Goal: Task Accomplishment & Management: Complete application form

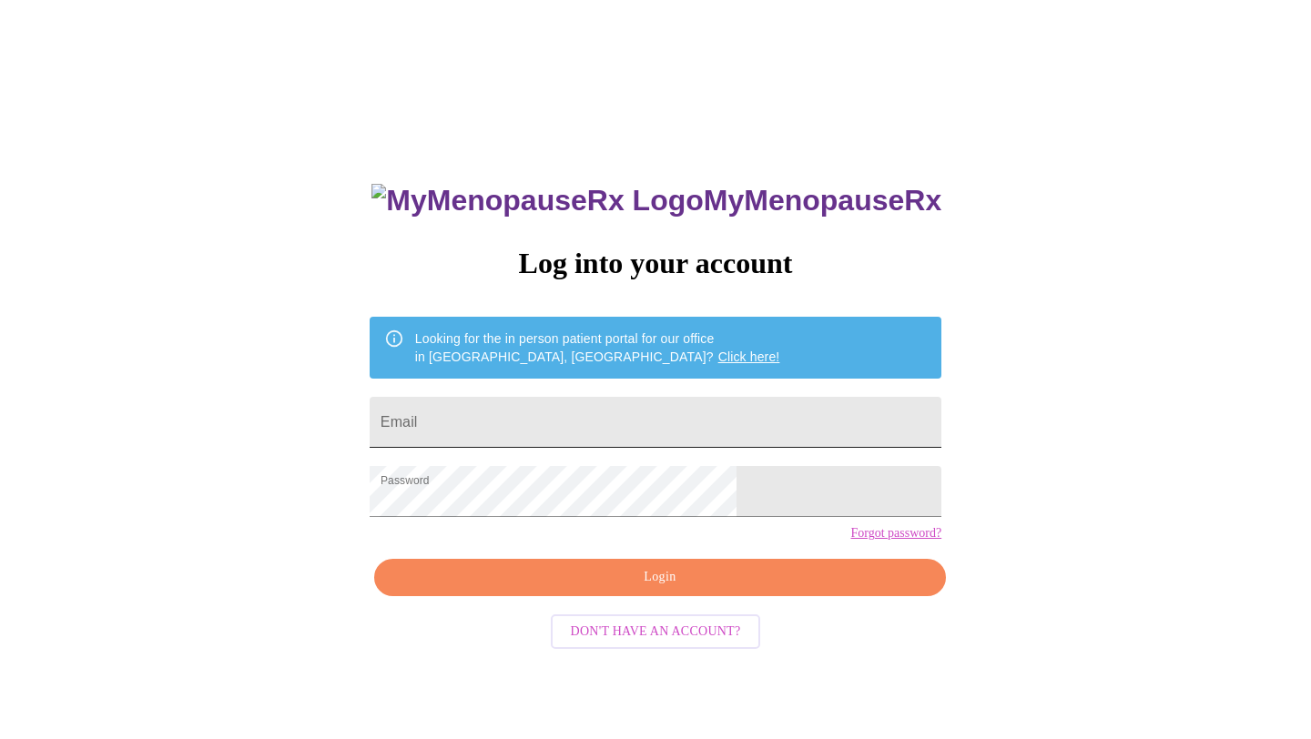
click at [631, 421] on input "Email" at bounding box center [656, 422] width 572 height 51
type input "carmenbperez77@gmail.com"
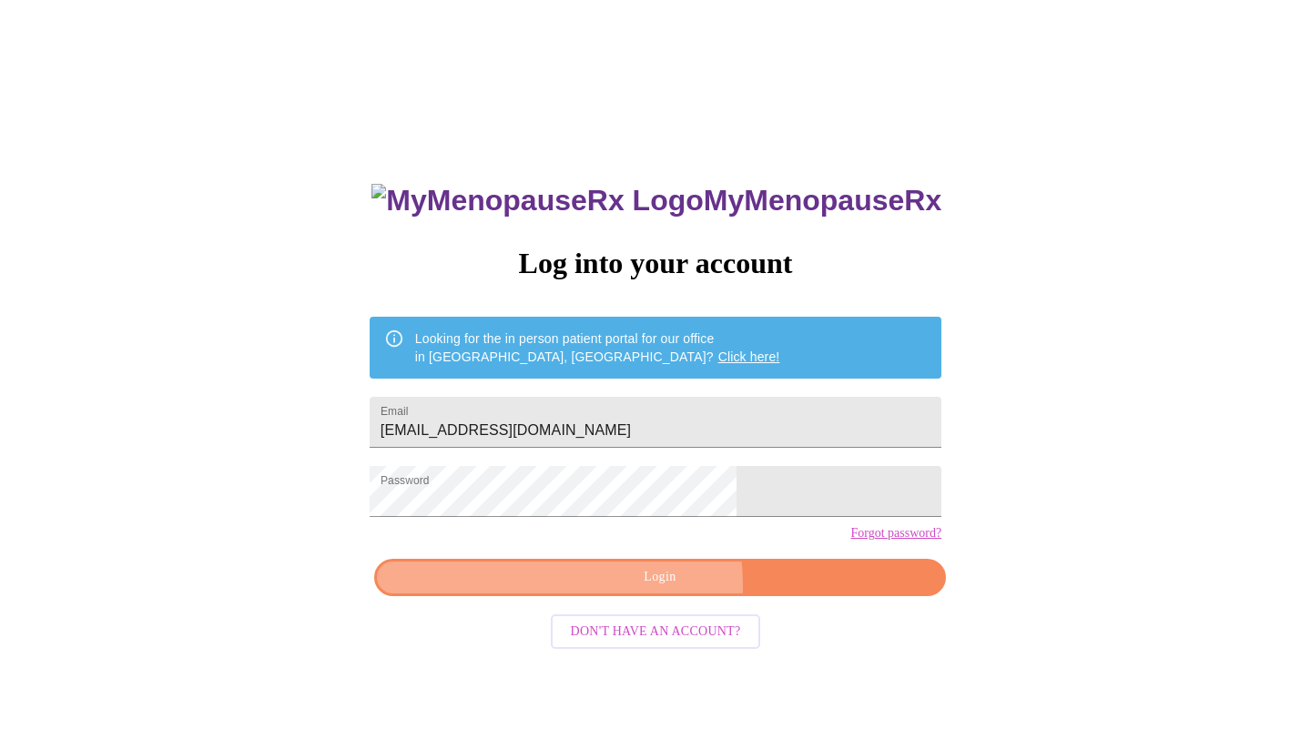
click at [641, 589] on span "Login" at bounding box center [660, 577] width 530 height 23
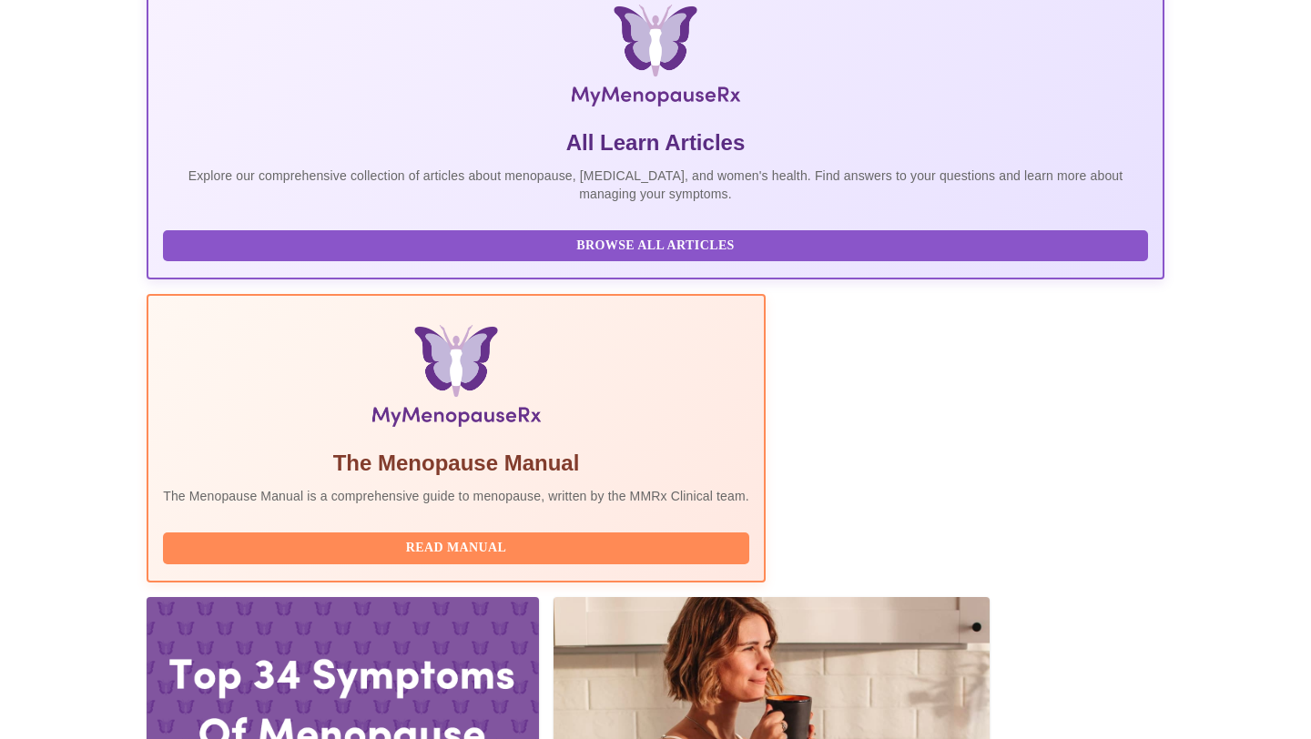
scroll to position [307, 0]
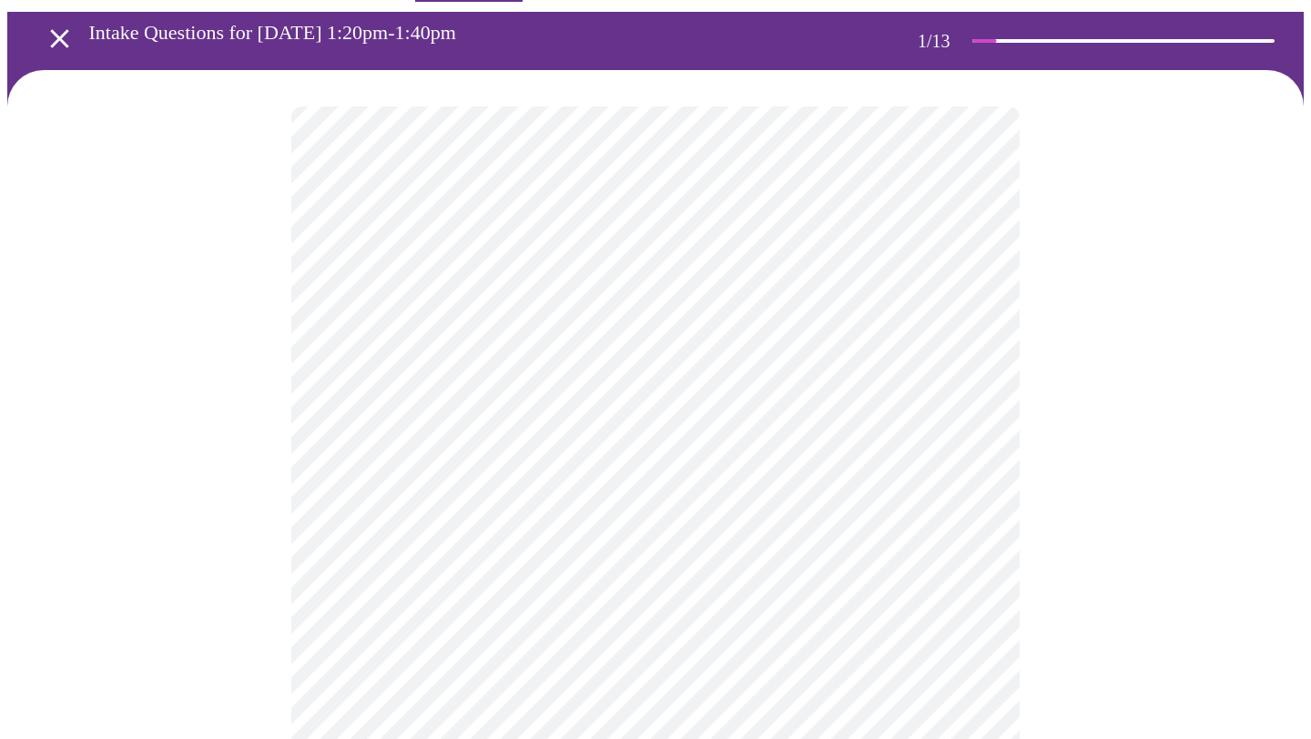
scroll to position [69, 0]
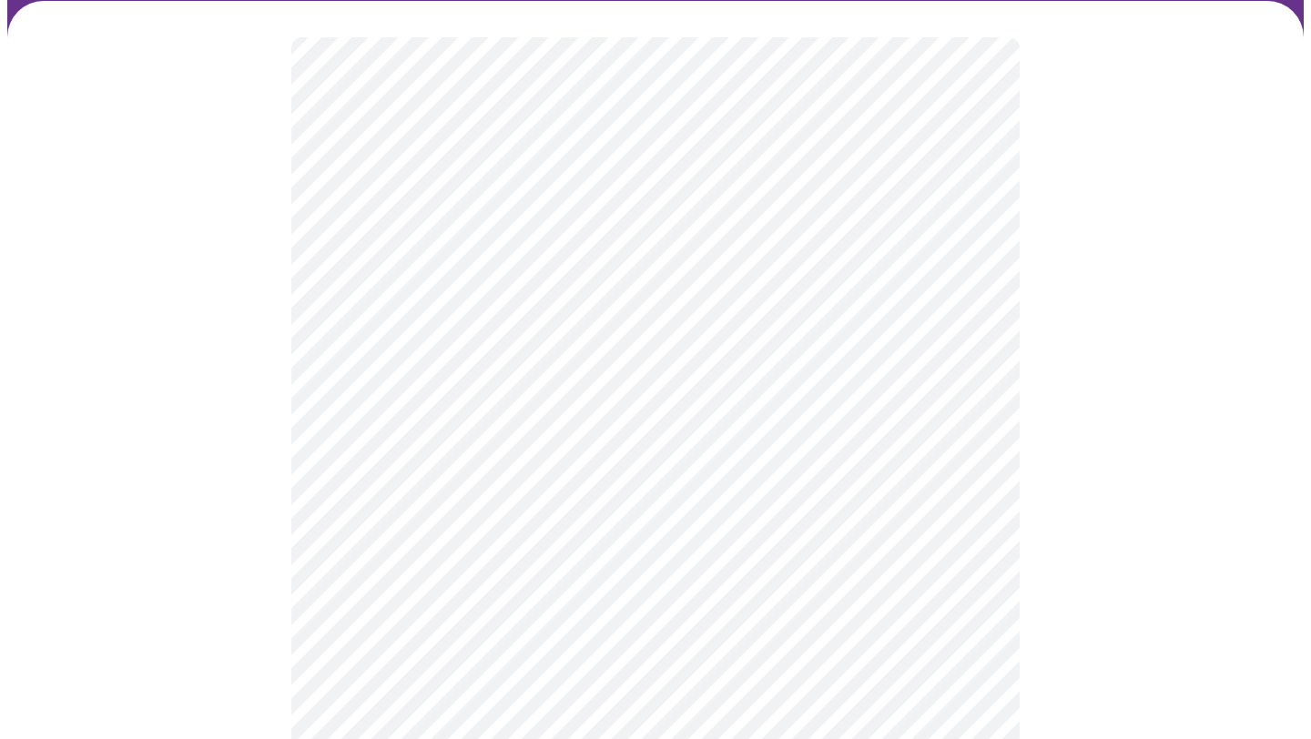
scroll to position [135, 0]
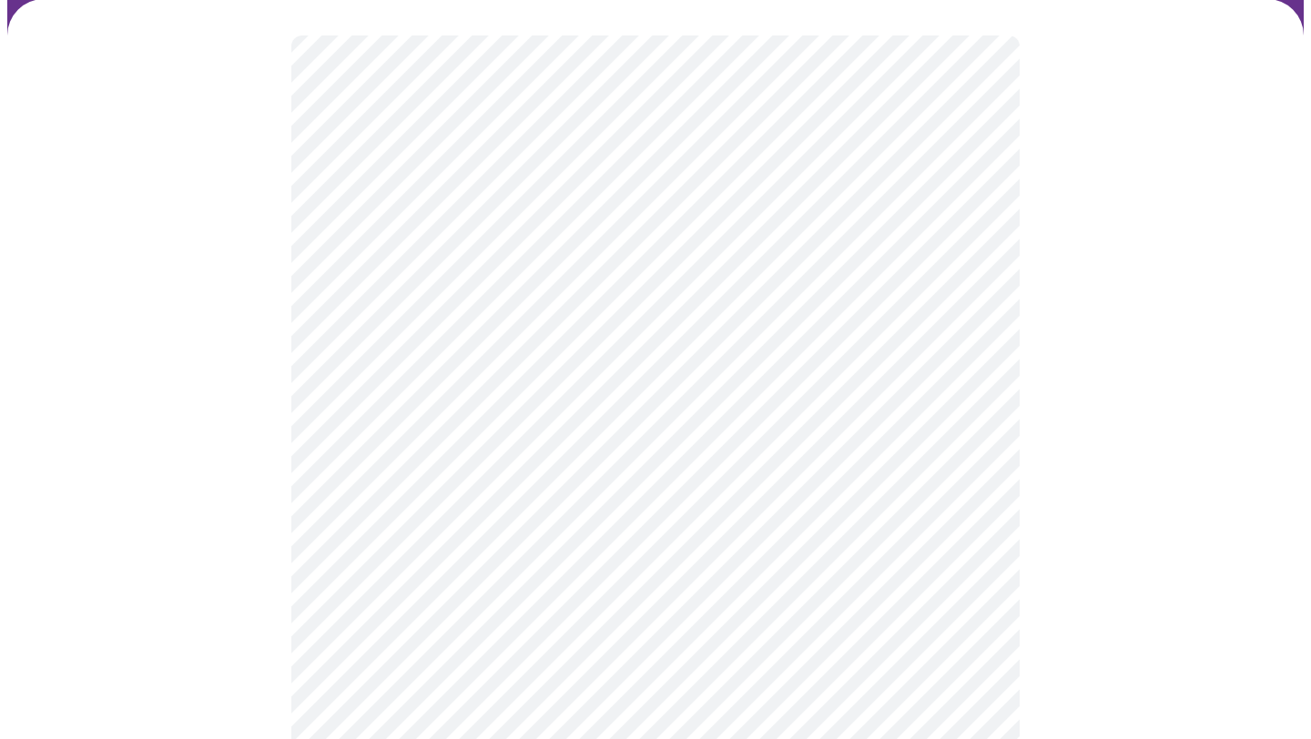
click at [568, 403] on body "MyMenopauseRx Appointments Messaging Labs Uploads Medications Community Refer a…" at bounding box center [655, 699] width 1296 height 1652
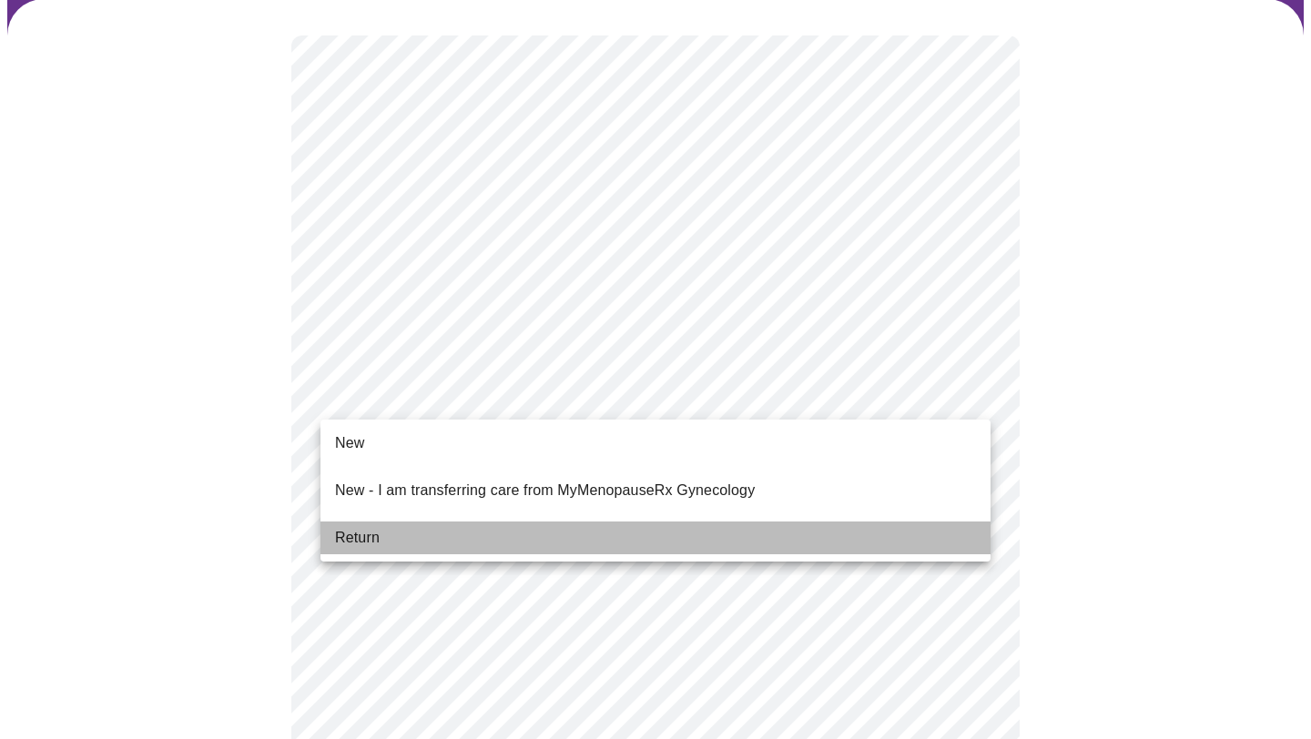
click at [484, 522] on li "Return" at bounding box center [655, 538] width 670 height 33
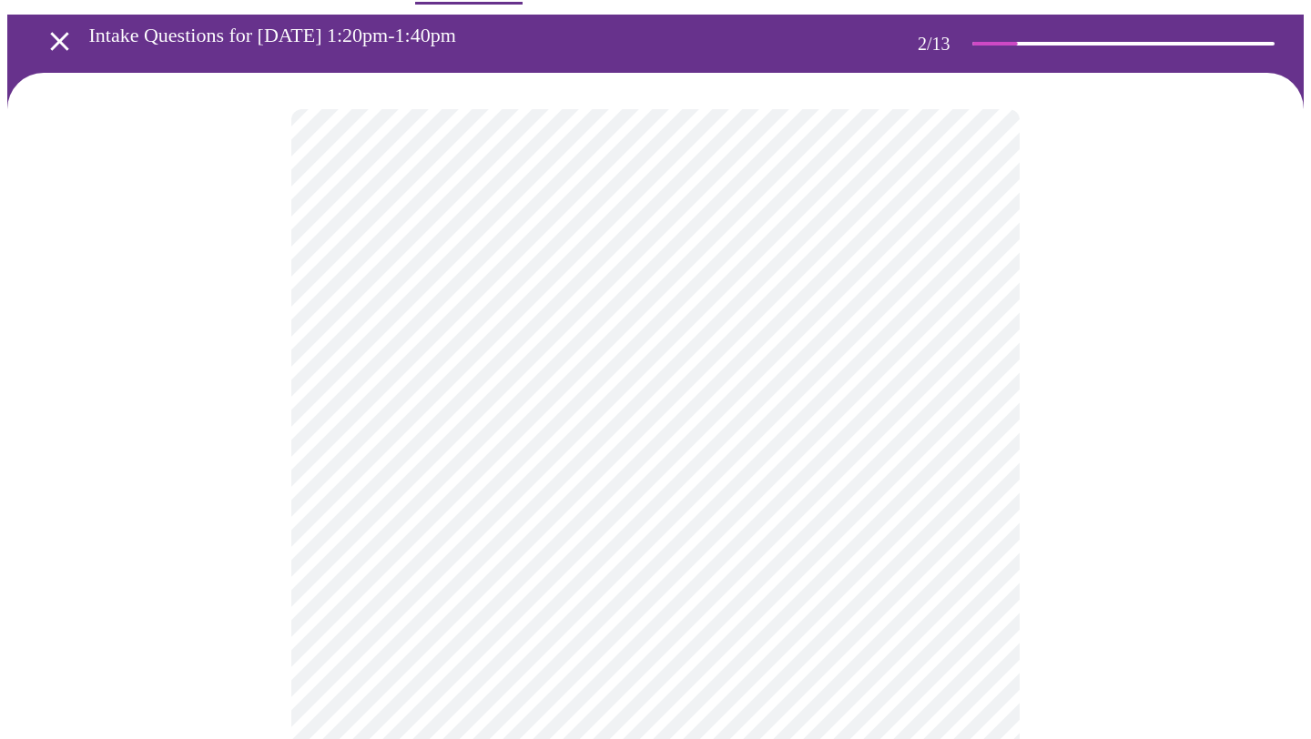
scroll to position [64, 0]
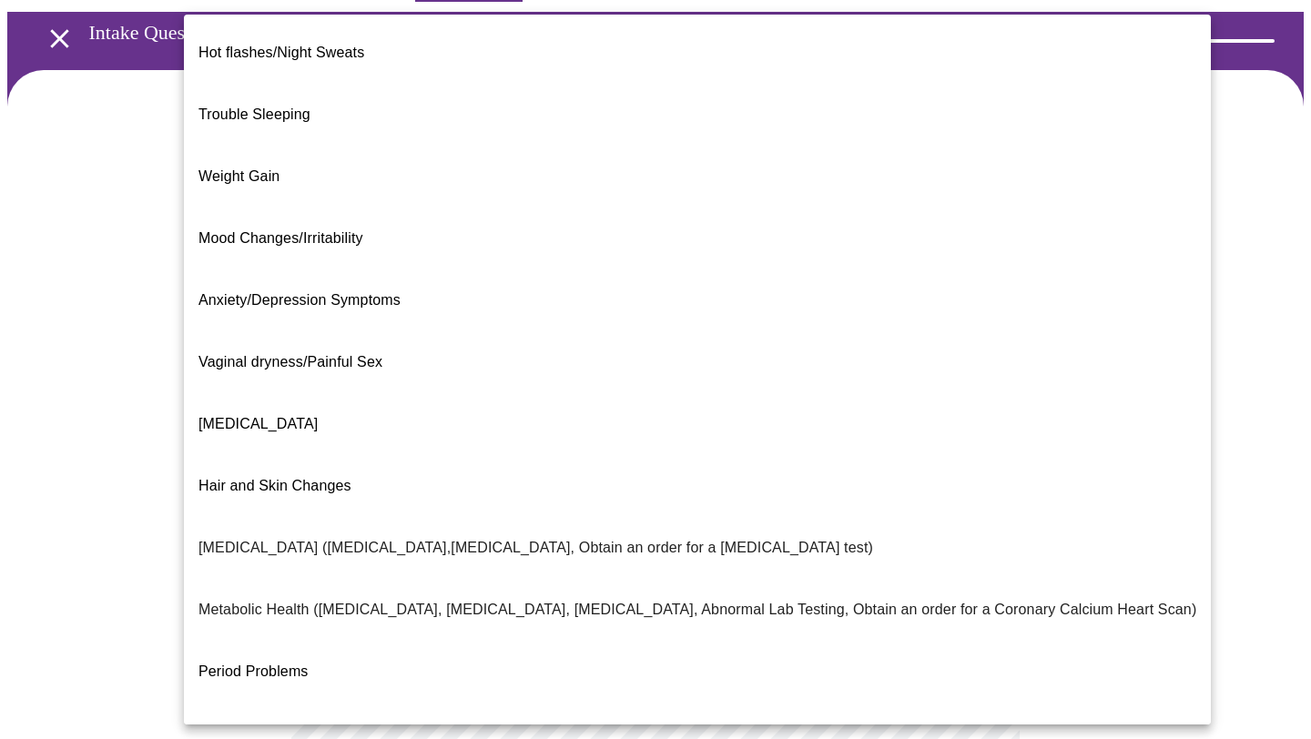
click at [682, 304] on body "MyMenopauseRx Appointments Messaging Labs Uploads Medications Community Refer a…" at bounding box center [655, 491] width 1296 height 1094
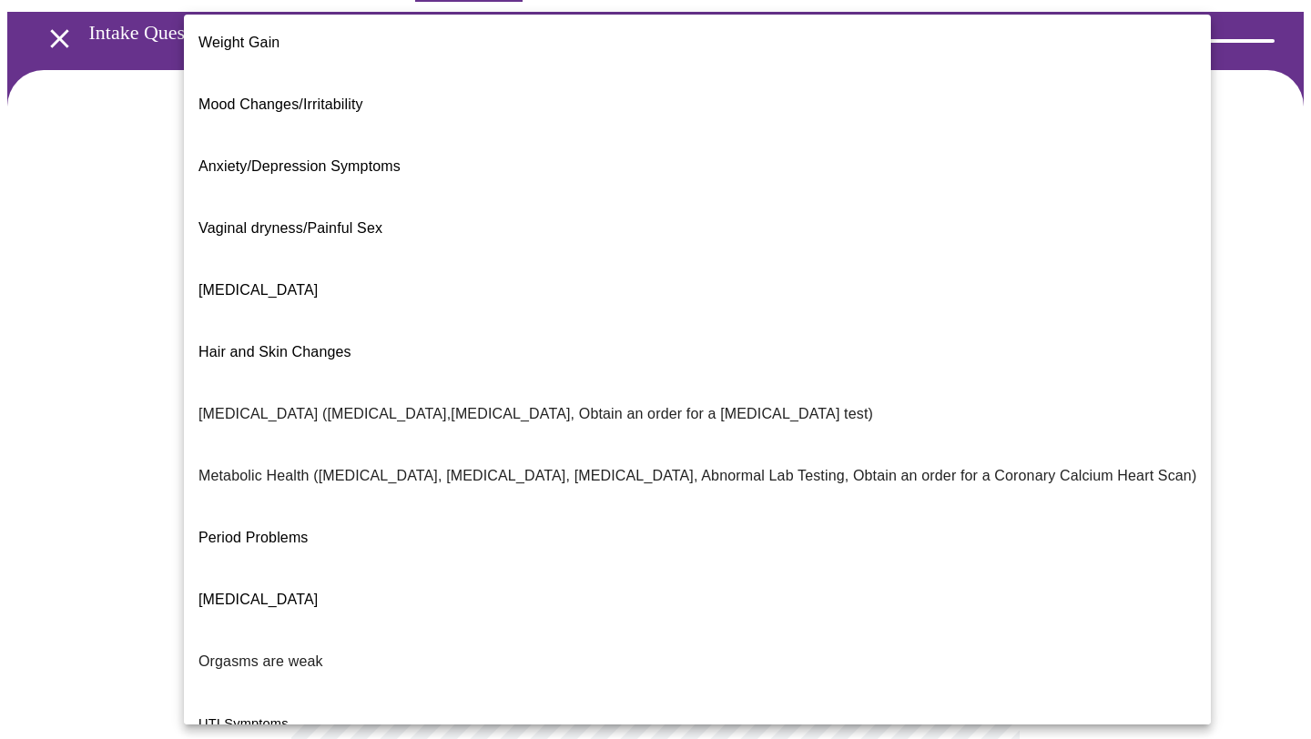
scroll to position [204, 0]
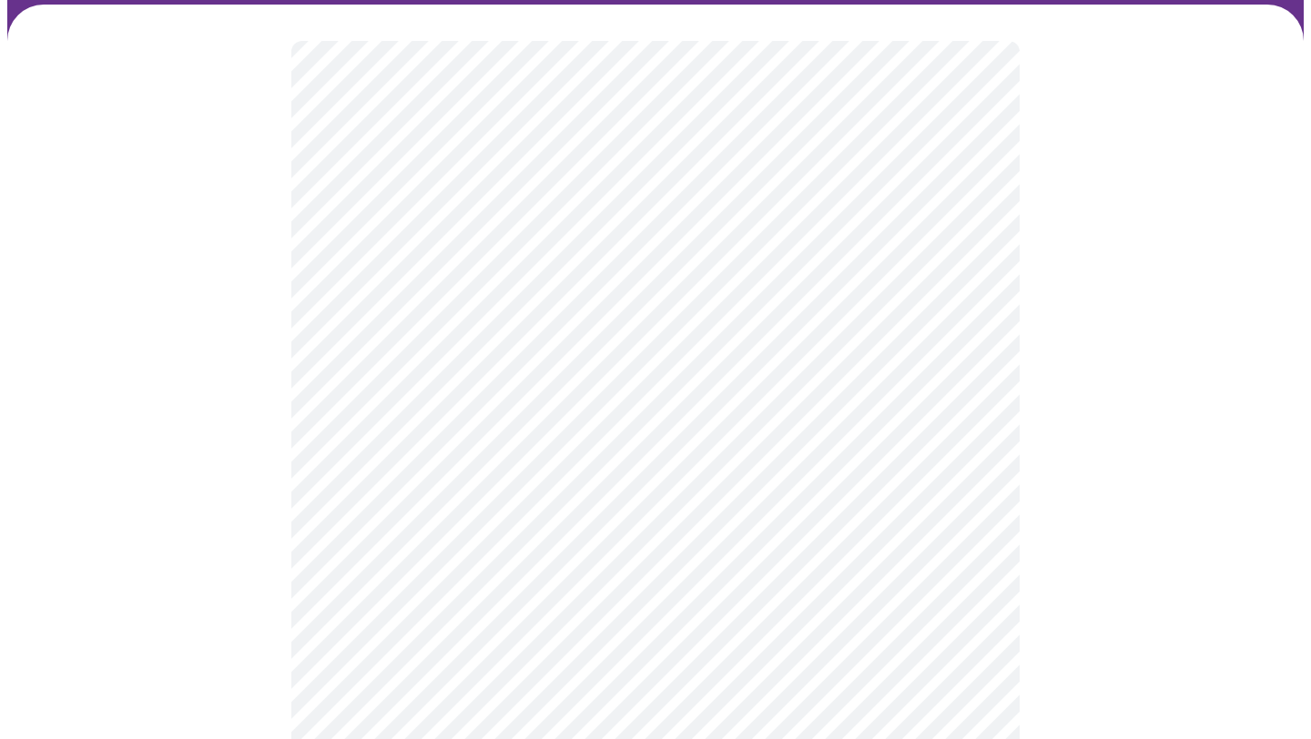
scroll to position [130, 0]
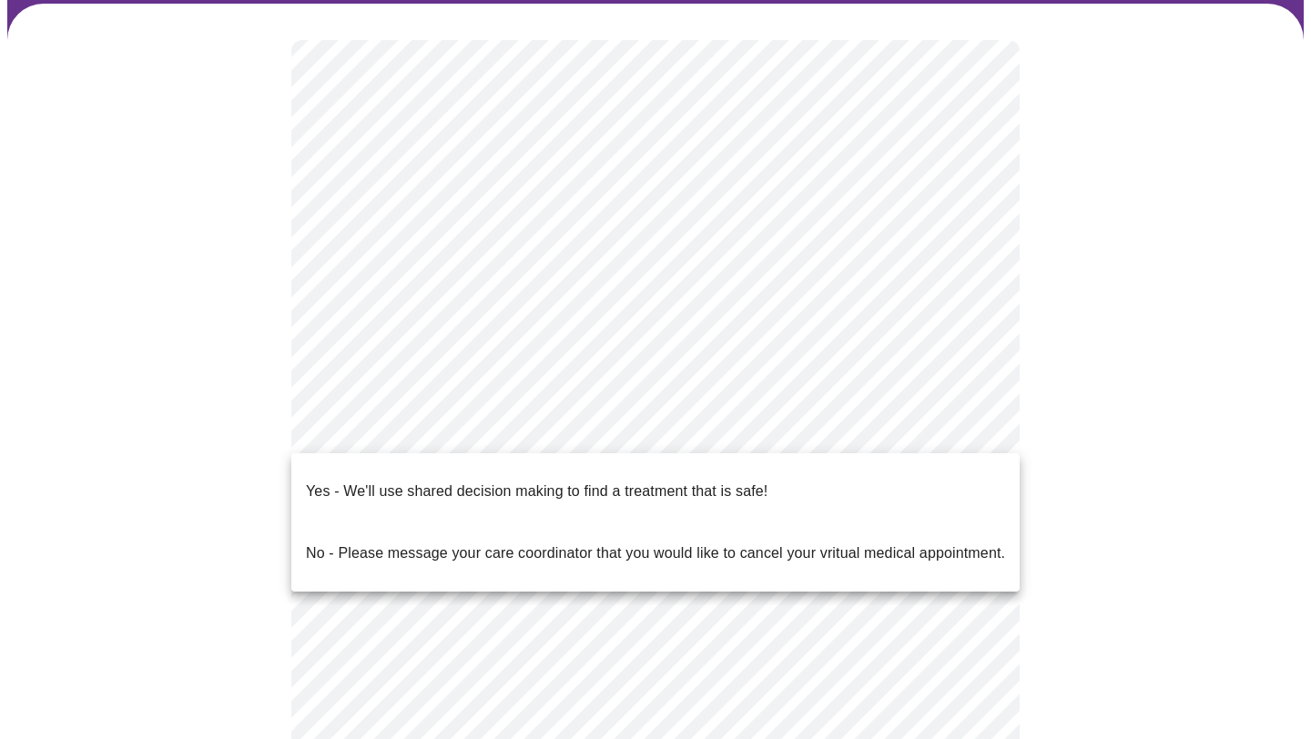
click at [442, 441] on body "MyMenopauseRx Appointments Messaging Labs Uploads Medications Community Refer a…" at bounding box center [655, 418] width 1296 height 1083
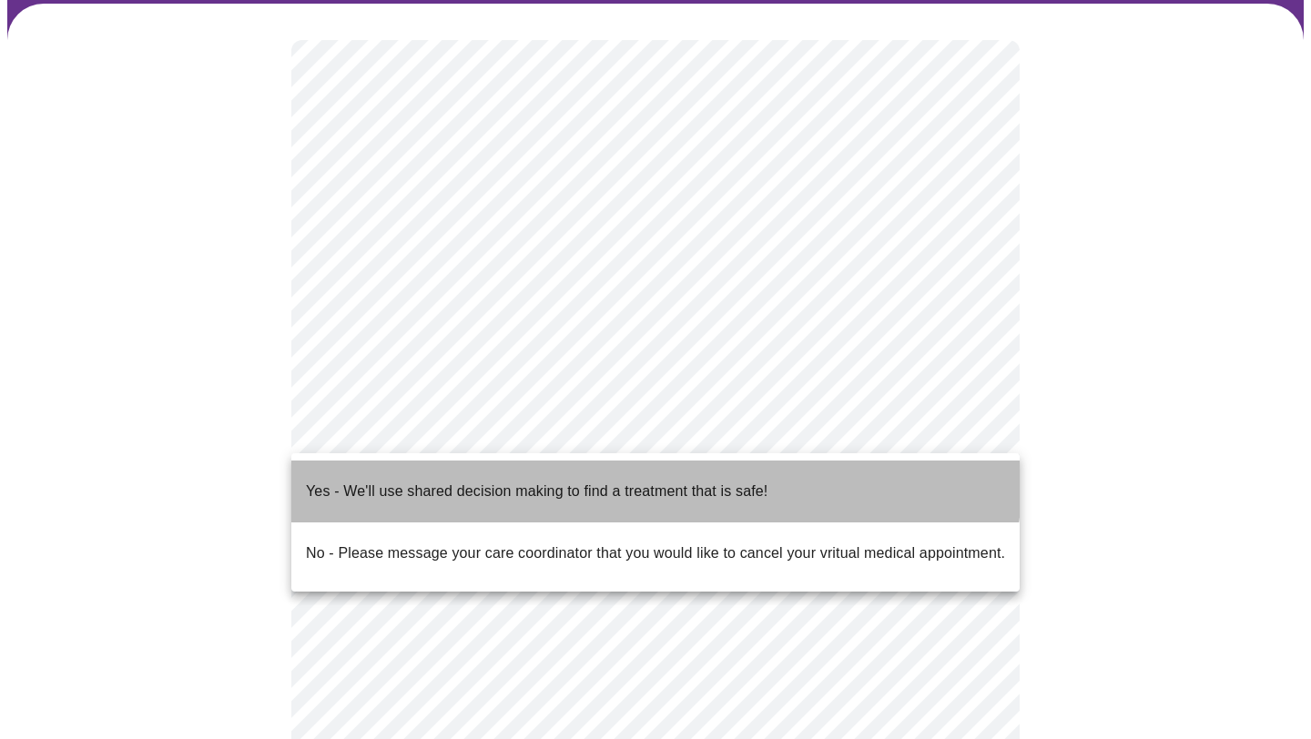
click at [605, 481] on p "Yes - We'll use shared decision making to find a treatment that is safe!" at bounding box center [537, 492] width 462 height 22
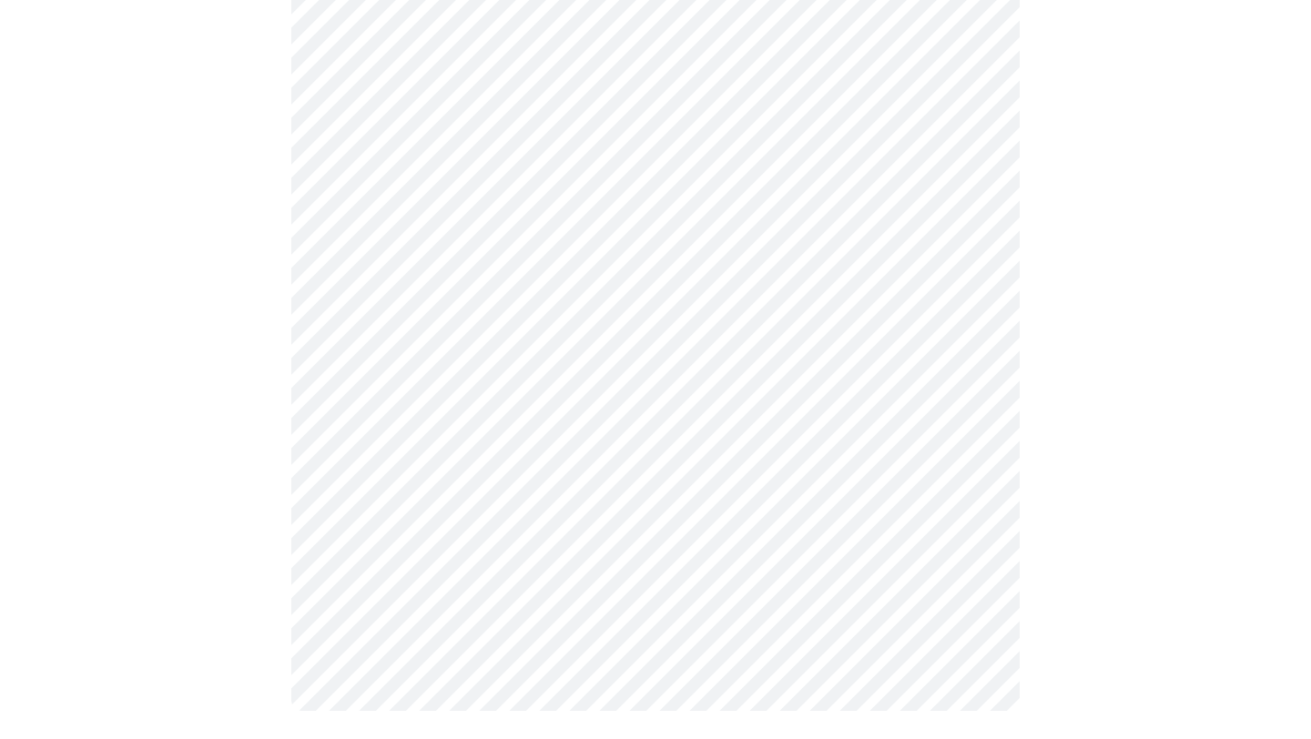
scroll to position [0, 0]
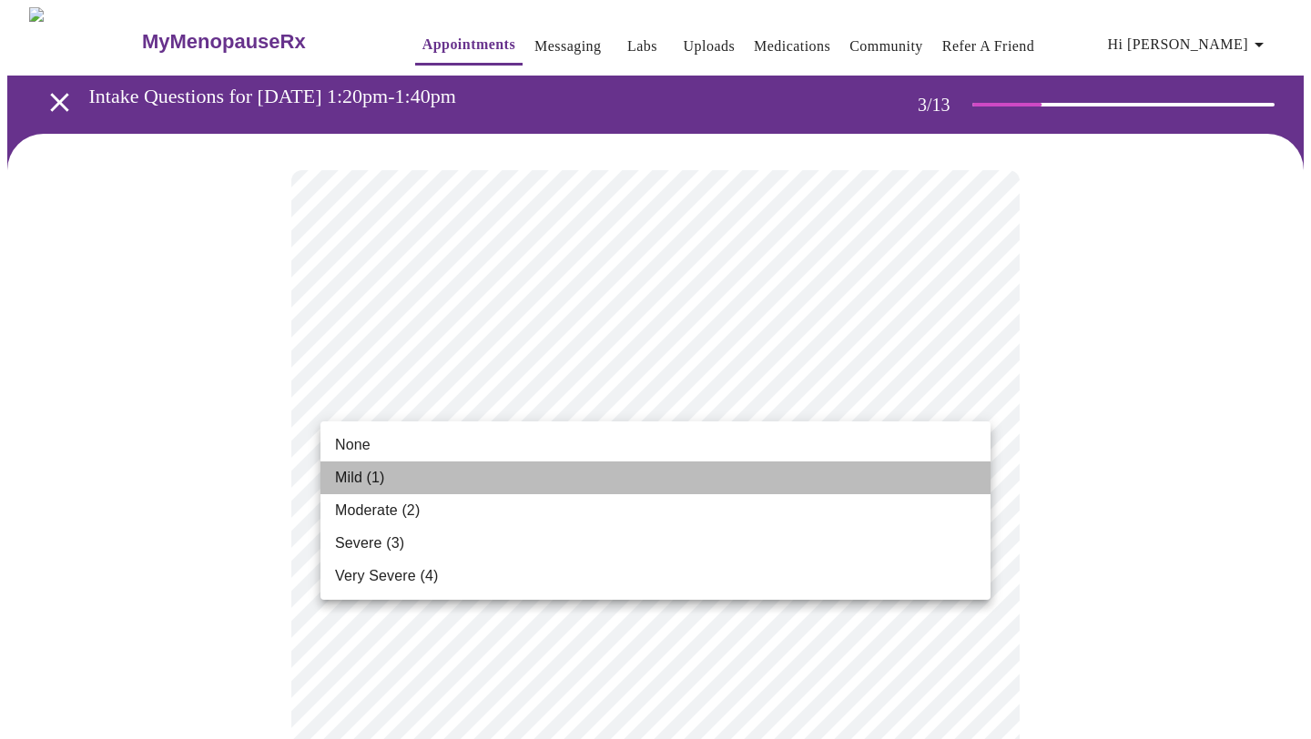
click at [684, 463] on li "Mild (1)" at bounding box center [655, 478] width 670 height 33
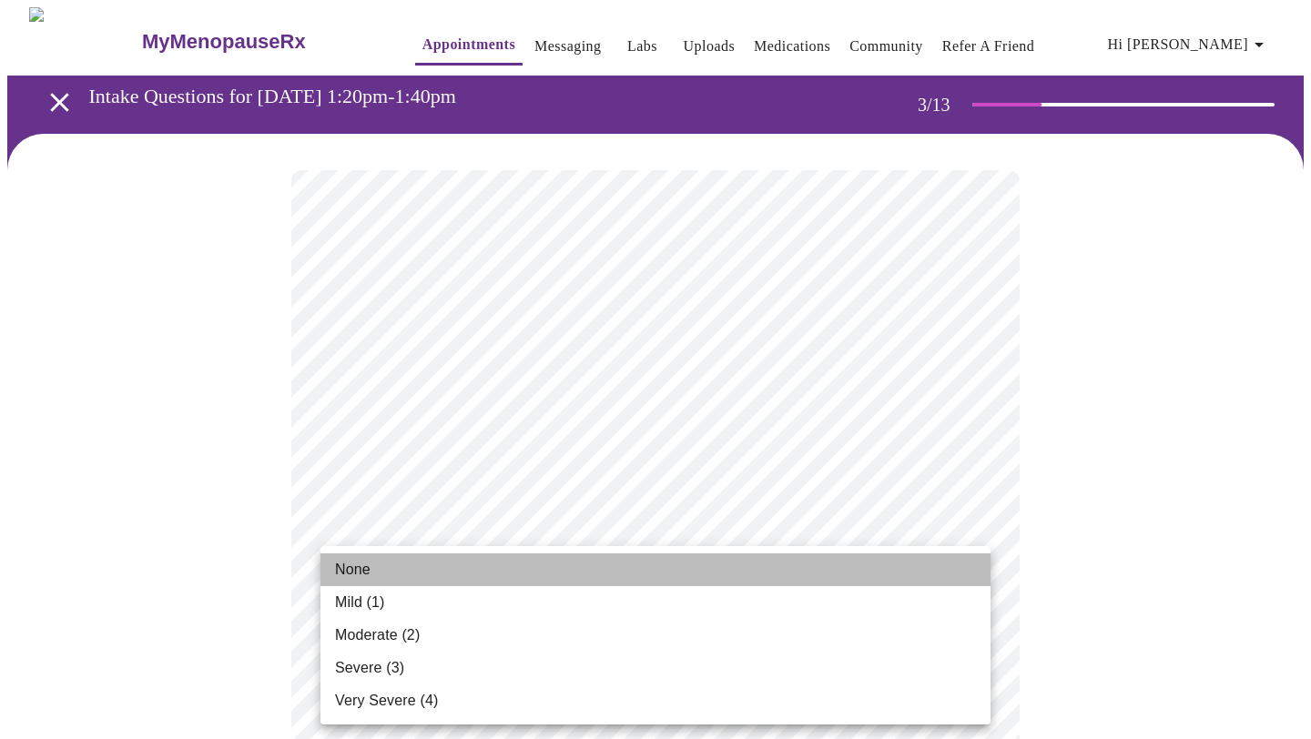
click at [625, 568] on li "None" at bounding box center [655, 570] width 670 height 33
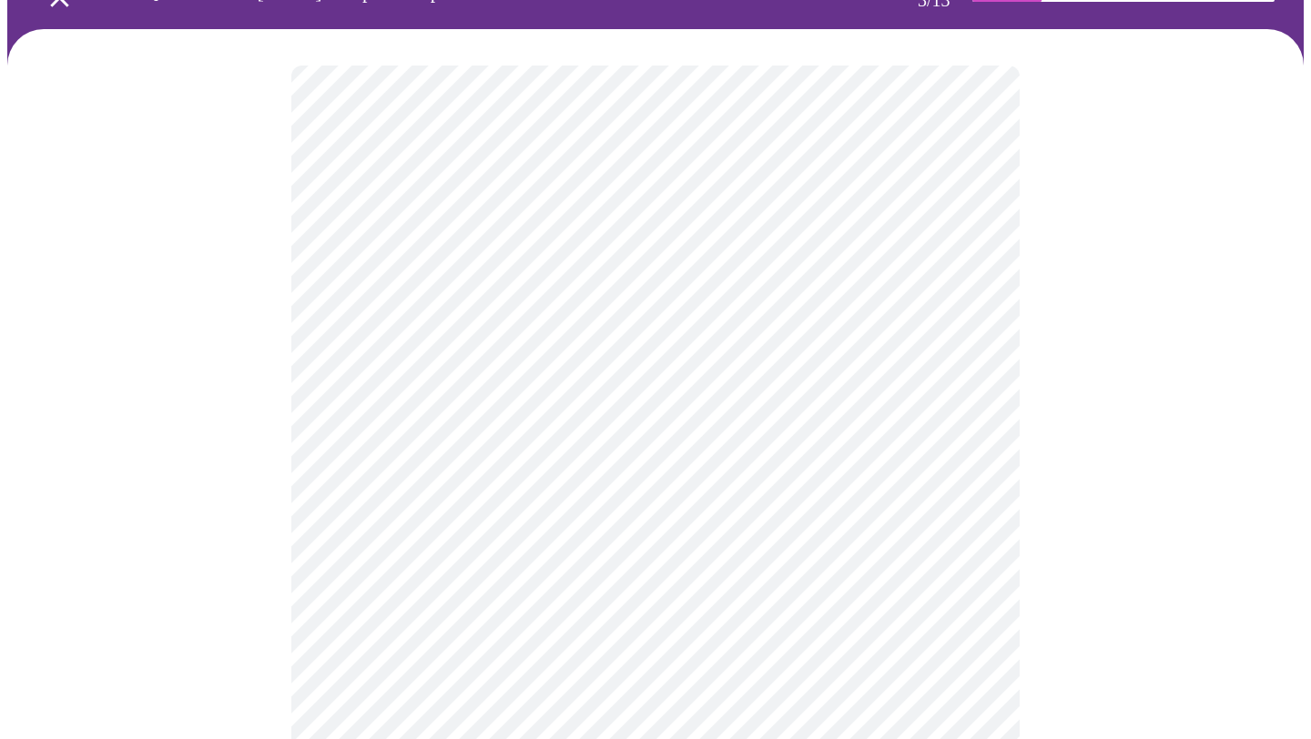
scroll to position [107, 0]
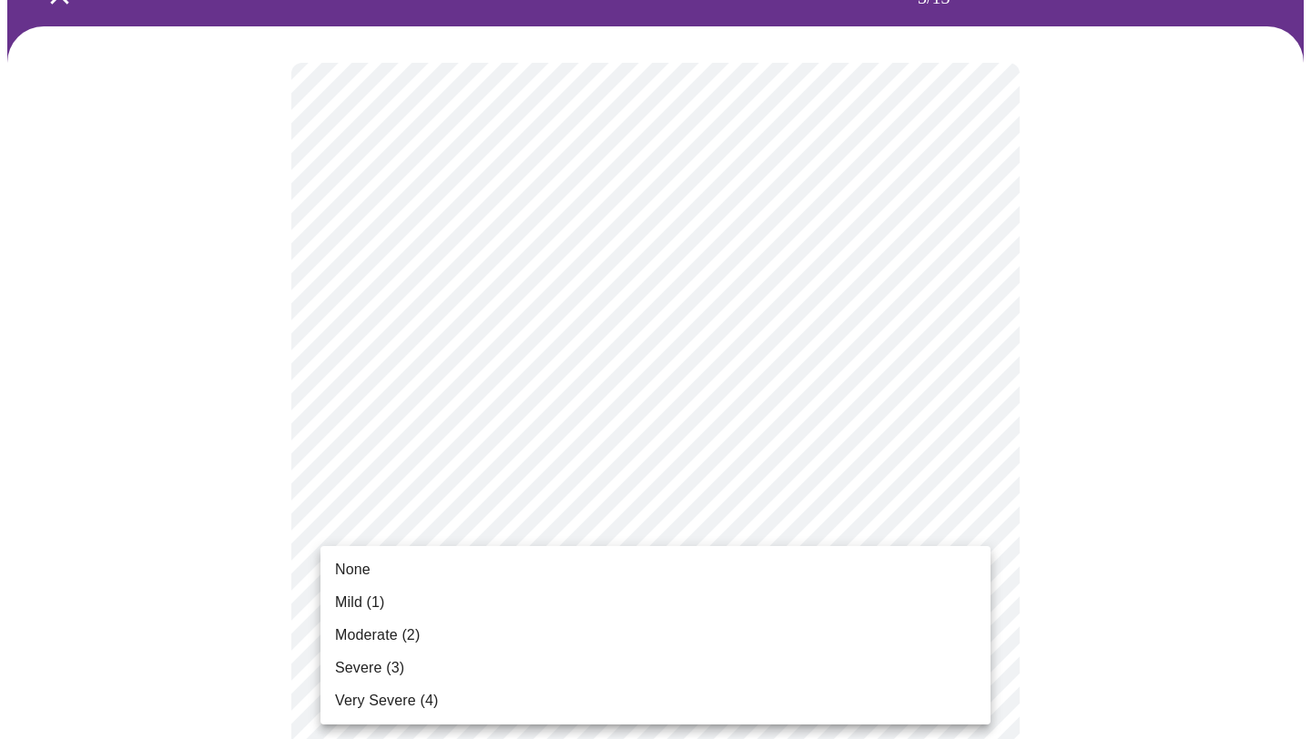
click at [613, 602] on li "Mild (1)" at bounding box center [655, 602] width 670 height 33
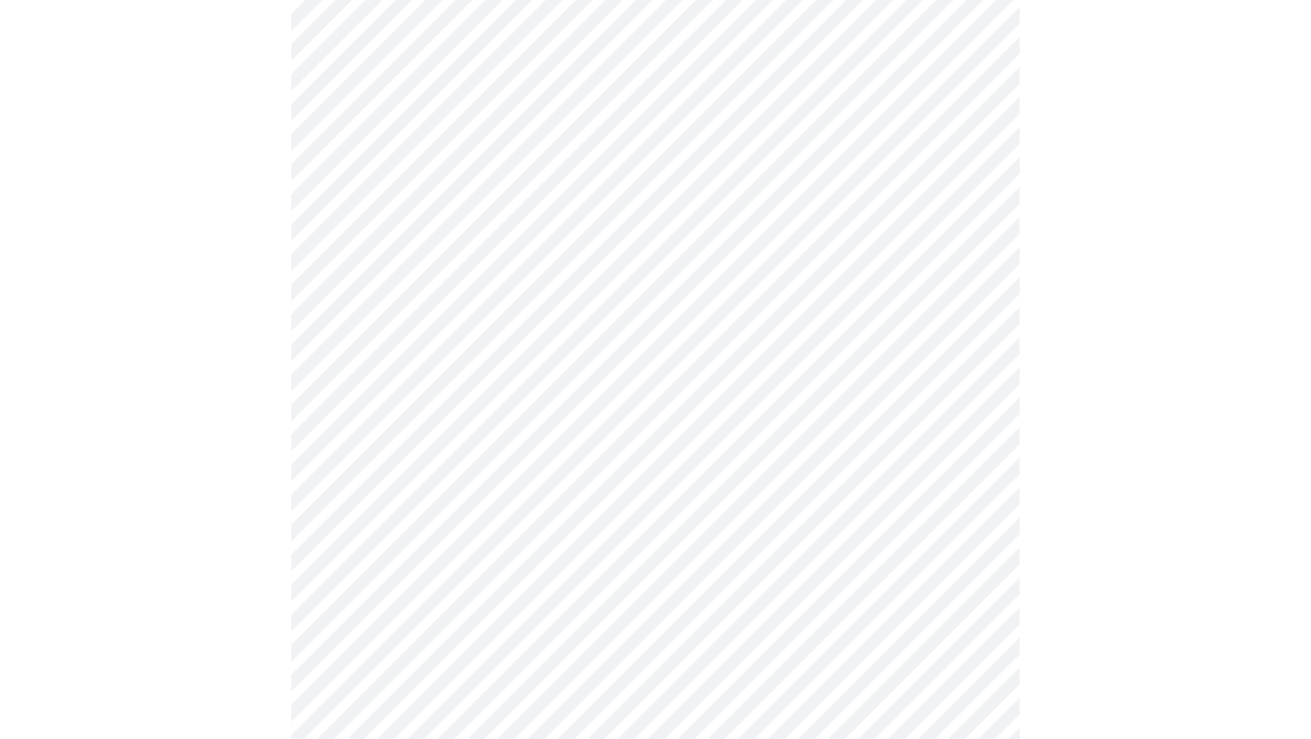
scroll to position [249, 0]
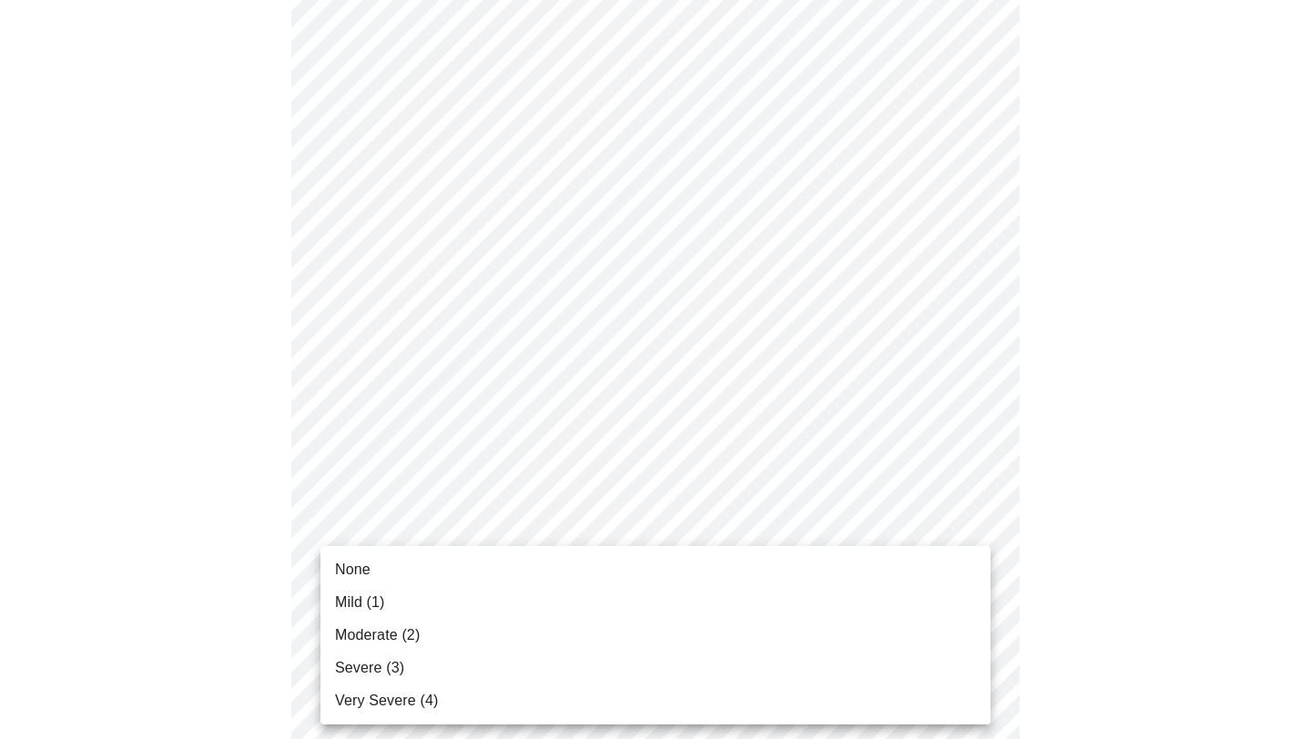
click at [611, 594] on li "Mild (1)" at bounding box center [655, 602] width 670 height 33
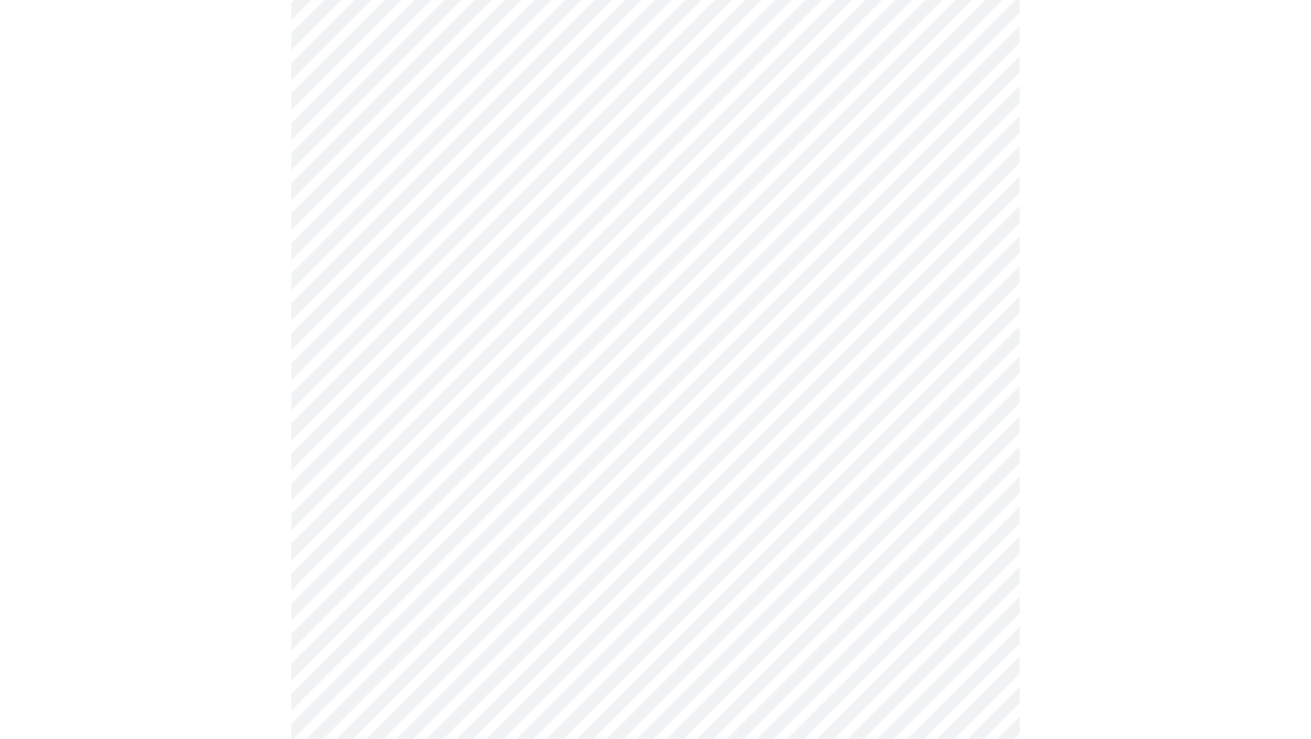
scroll to position [352, 0]
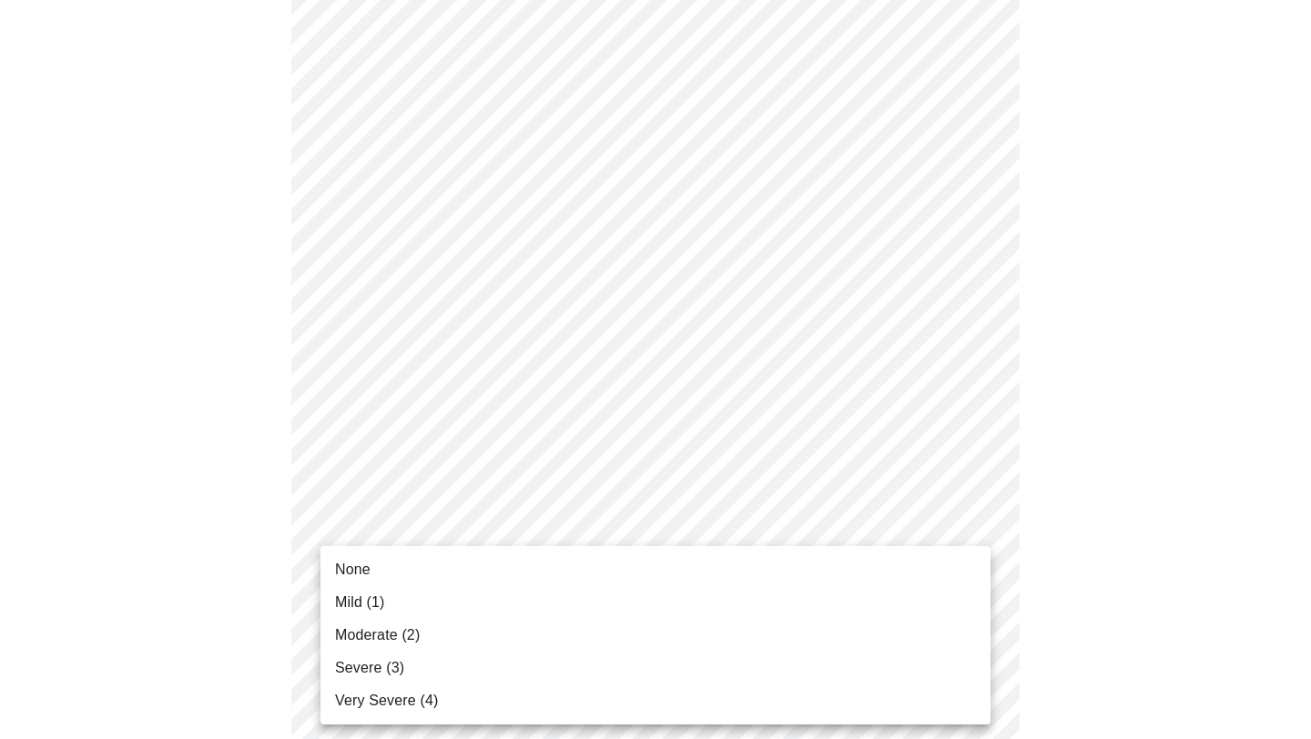
click at [605, 596] on li "Mild (1)" at bounding box center [655, 602] width 670 height 33
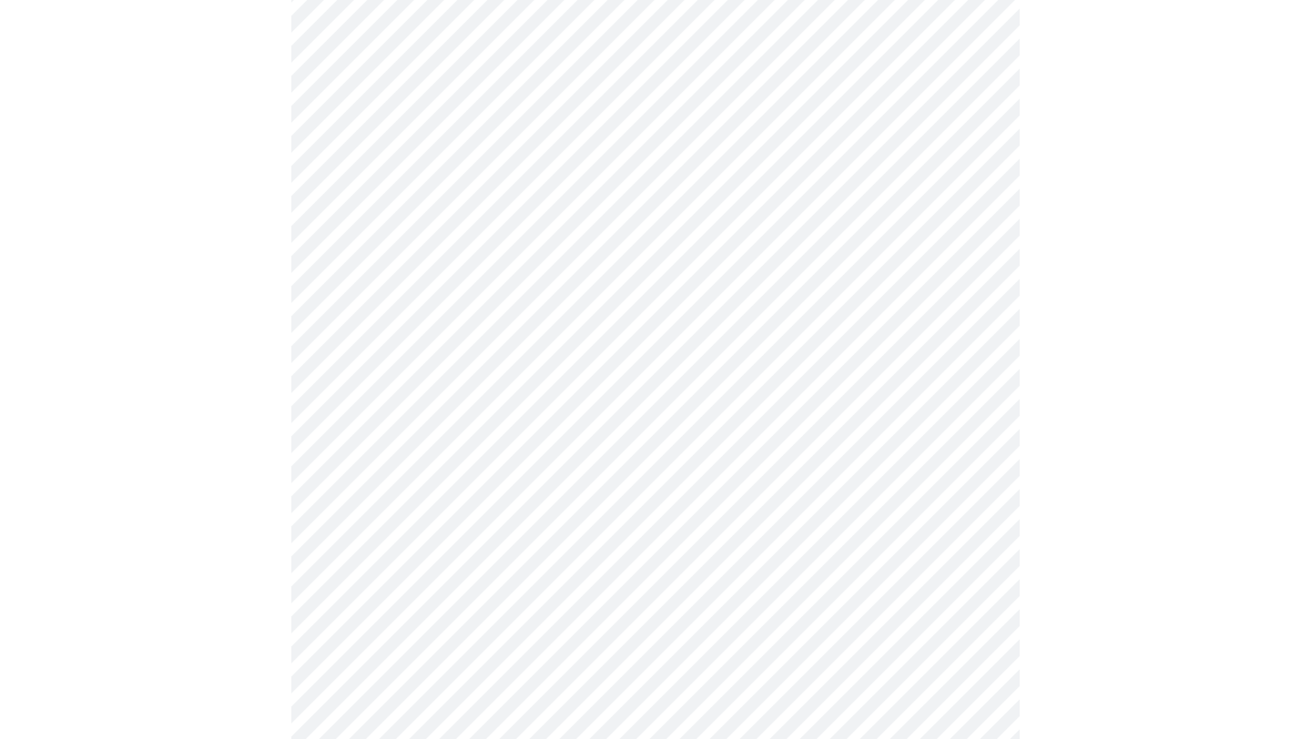
scroll to position [456, 0]
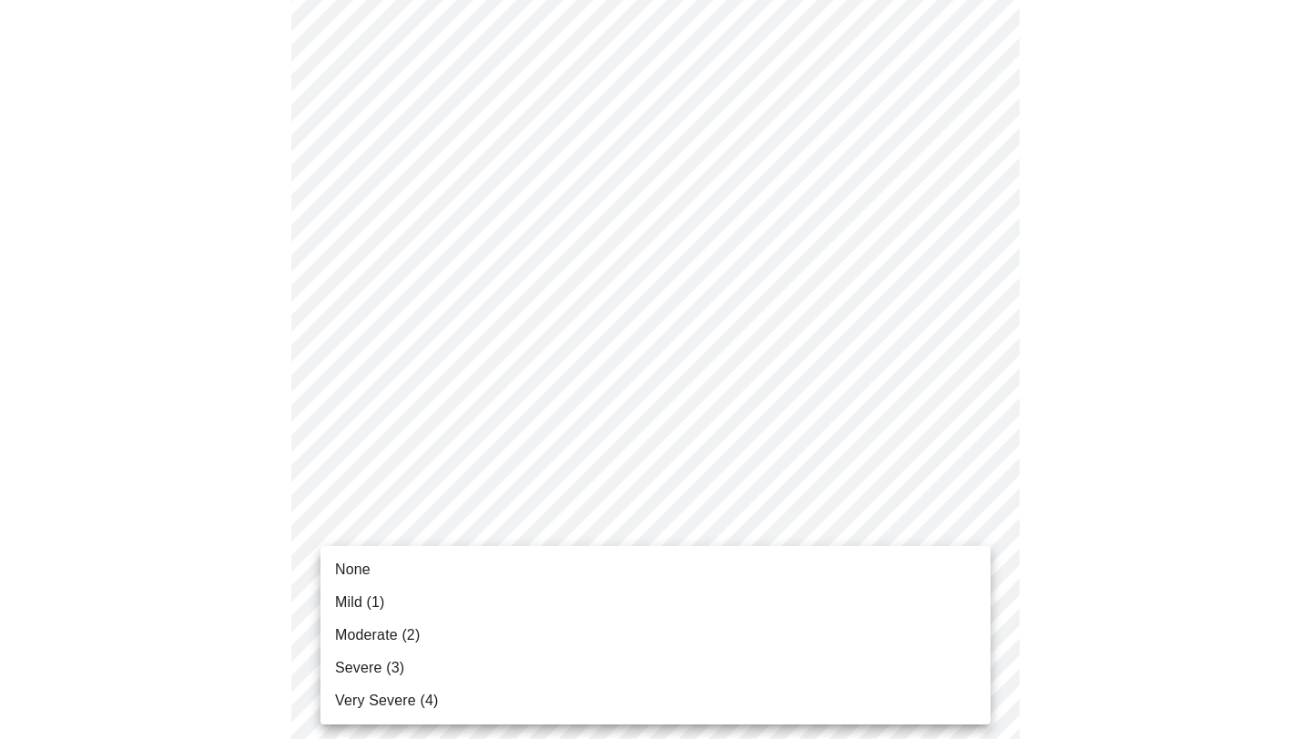
click at [599, 621] on body "MyMenopauseRx Appointments Messaging Labs Uploads Medications Community Refer a…" at bounding box center [655, 698] width 1296 height 2294
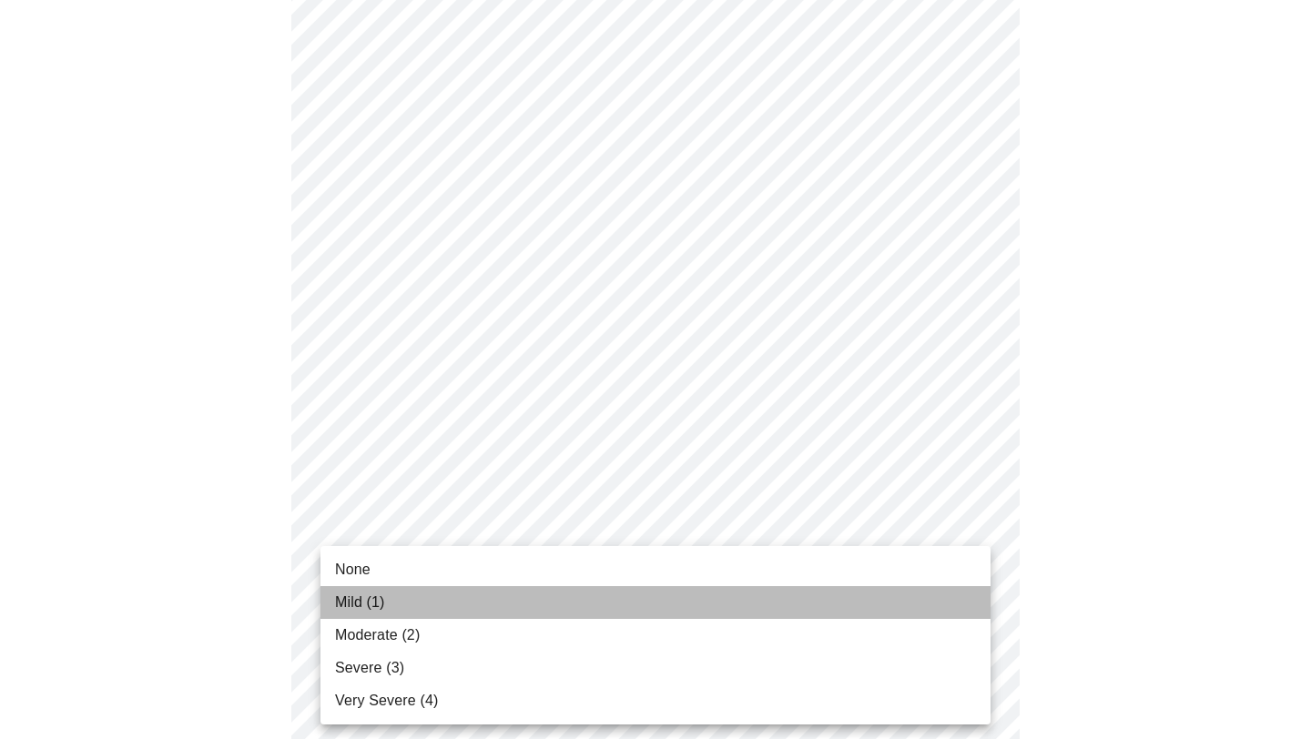
click at [603, 608] on li "Mild (1)" at bounding box center [655, 602] width 670 height 33
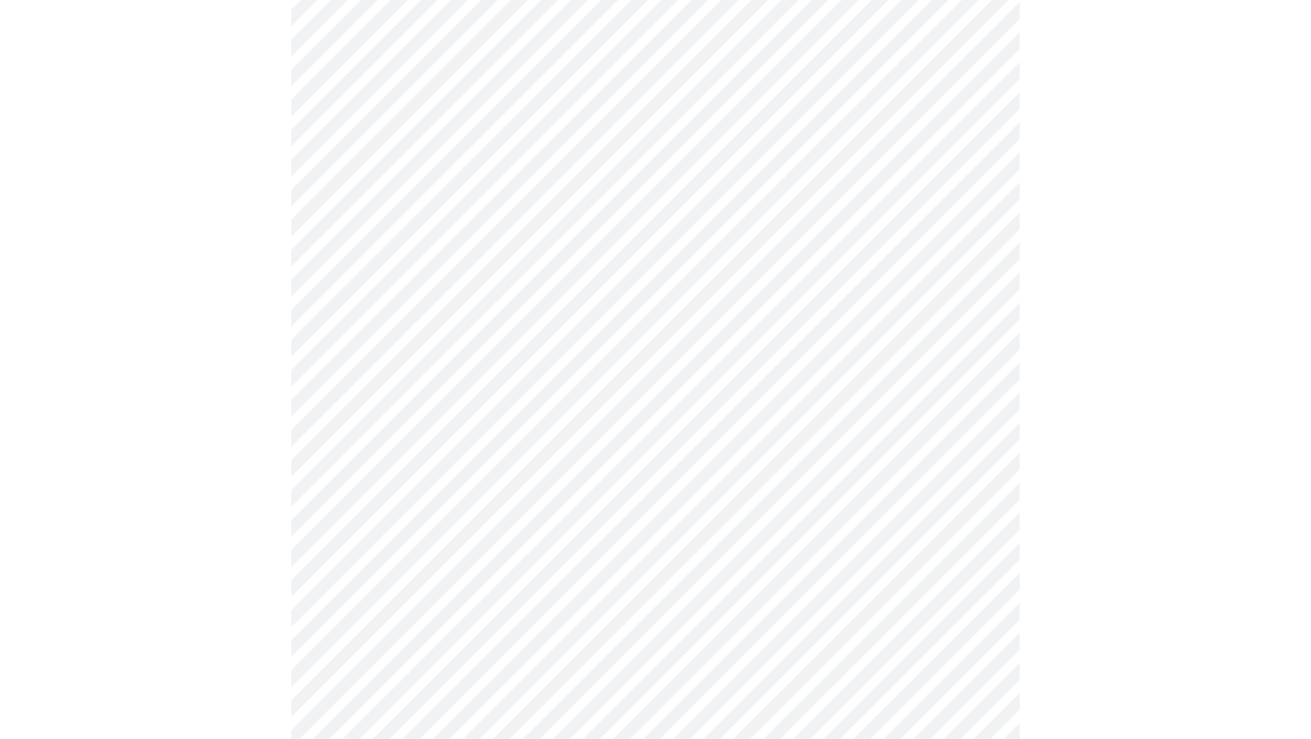
scroll to position [553, 0]
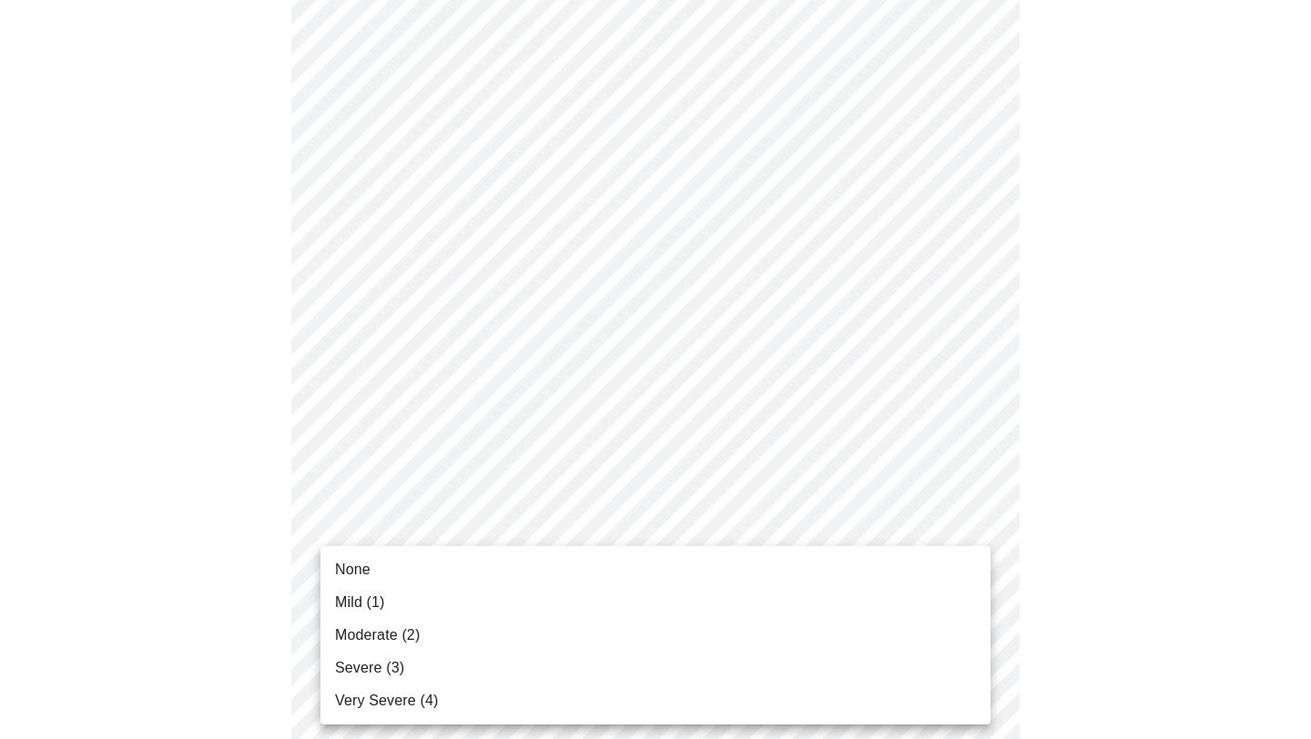
click at [593, 666] on body "MyMenopauseRx Appointments Messaging Labs Uploads Medications Community Refer a…" at bounding box center [655, 589] width 1296 height 2269
click at [601, 611] on li "Mild (1)" at bounding box center [655, 602] width 670 height 33
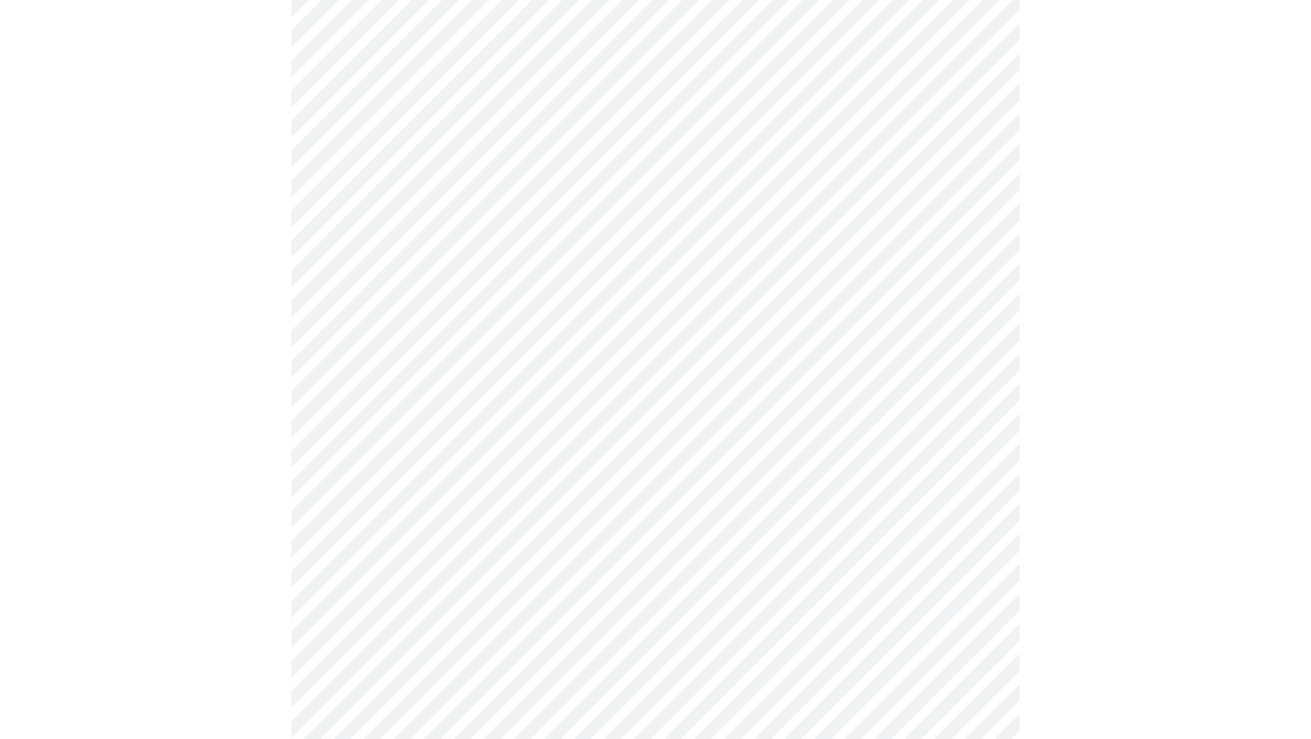
scroll to position [713, 0]
click at [596, 643] on body "MyMenopauseRx Appointments Messaging Labs Uploads Medications Community Refer a…" at bounding box center [655, 415] width 1296 height 2243
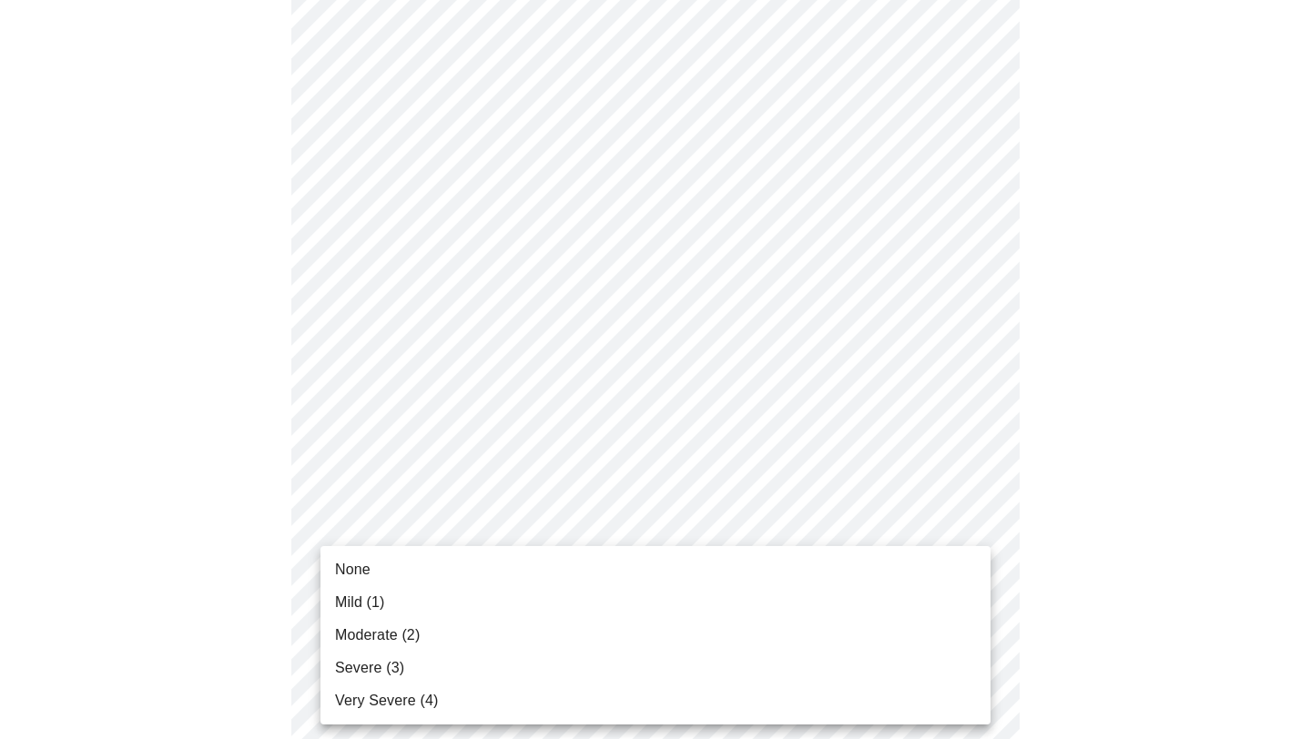
click at [603, 609] on li "Mild (1)" at bounding box center [655, 602] width 670 height 33
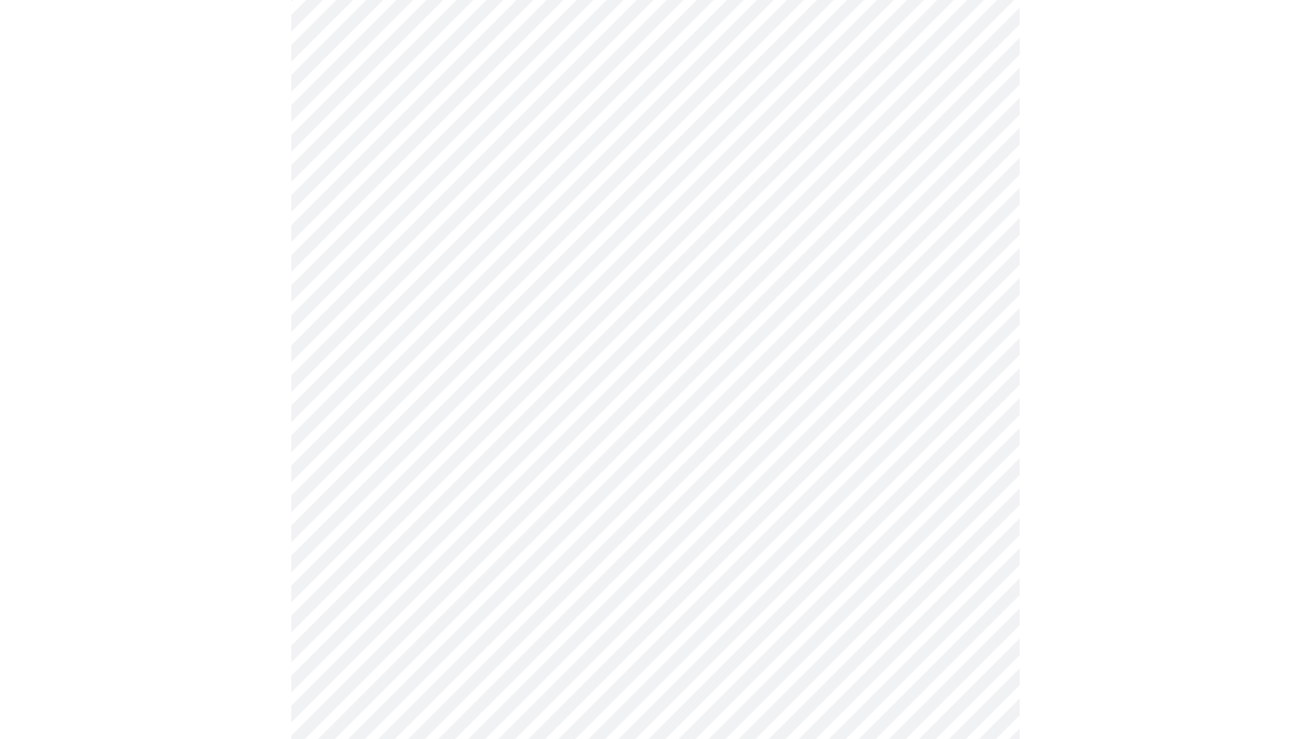
scroll to position [852, 0]
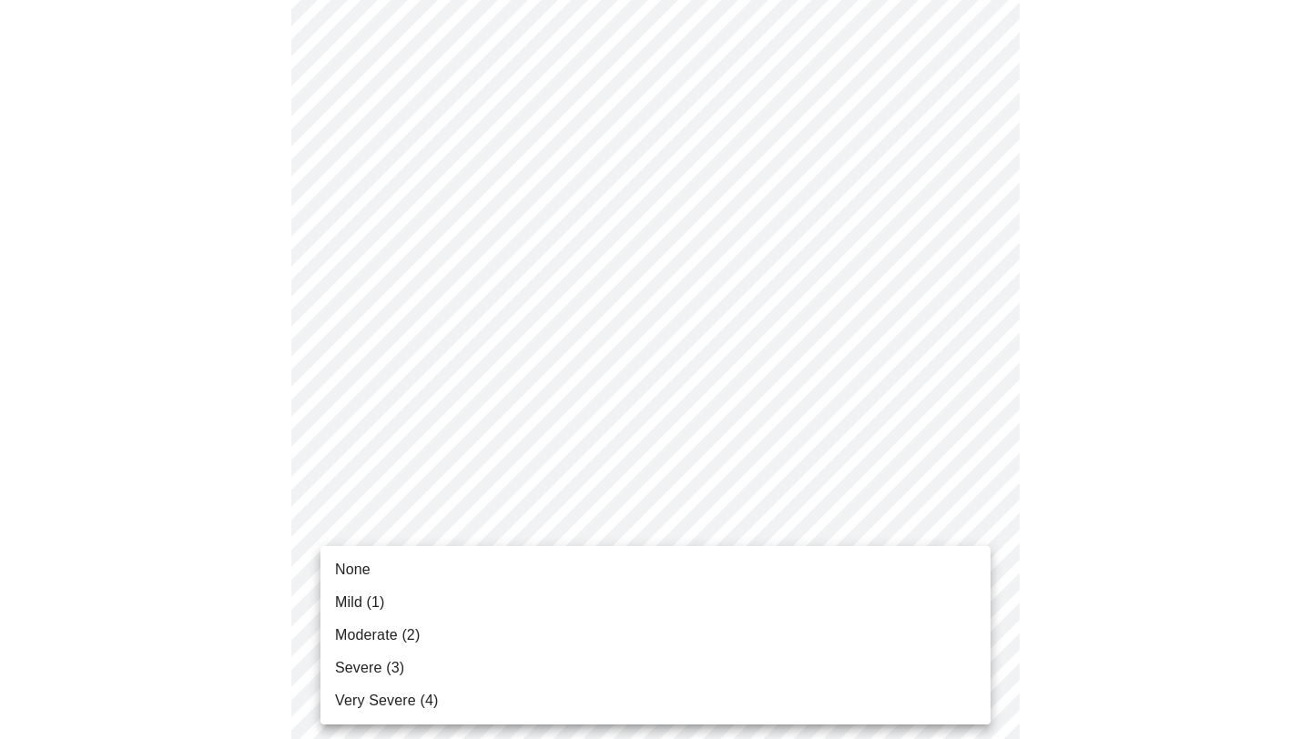
click at [600, 636] on body "MyMenopauseRx Appointments Messaging Labs Uploads Medications Community Refer a…" at bounding box center [655, 264] width 1296 height 2218
click at [615, 578] on li "None" at bounding box center [655, 570] width 670 height 33
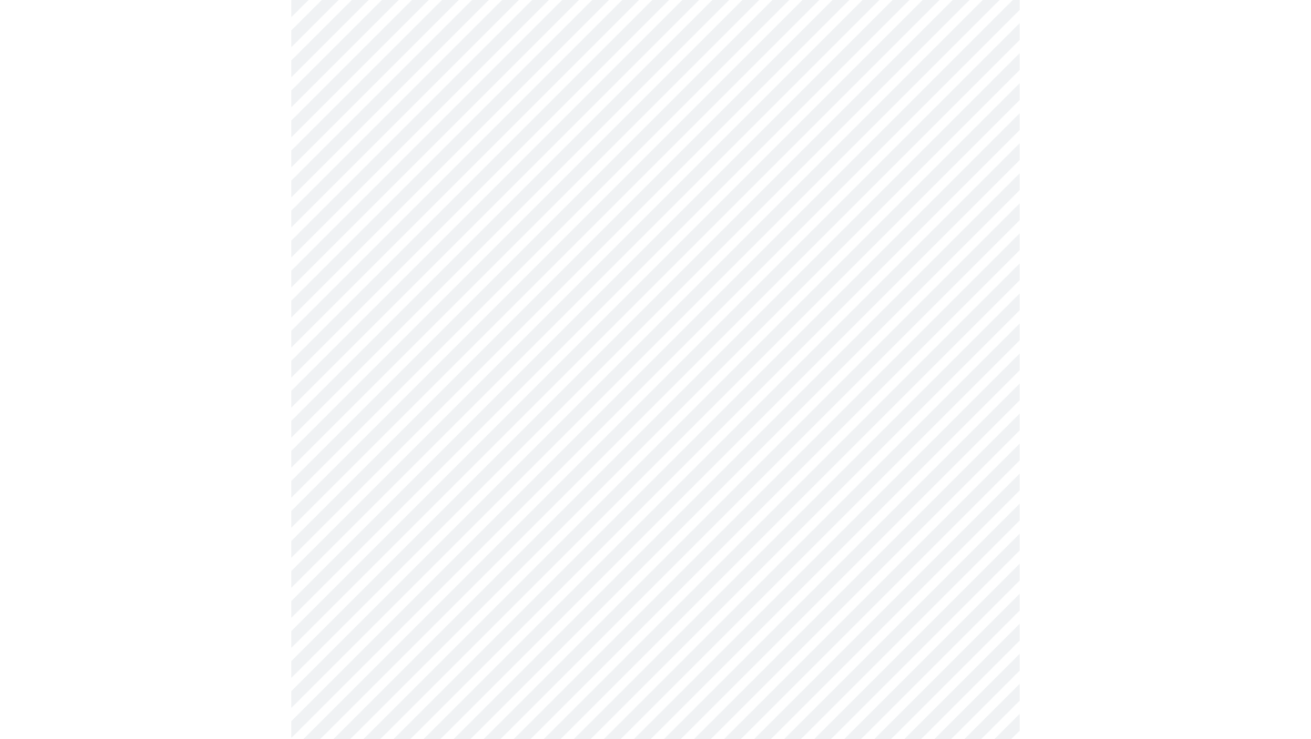
scroll to position [1021, 0]
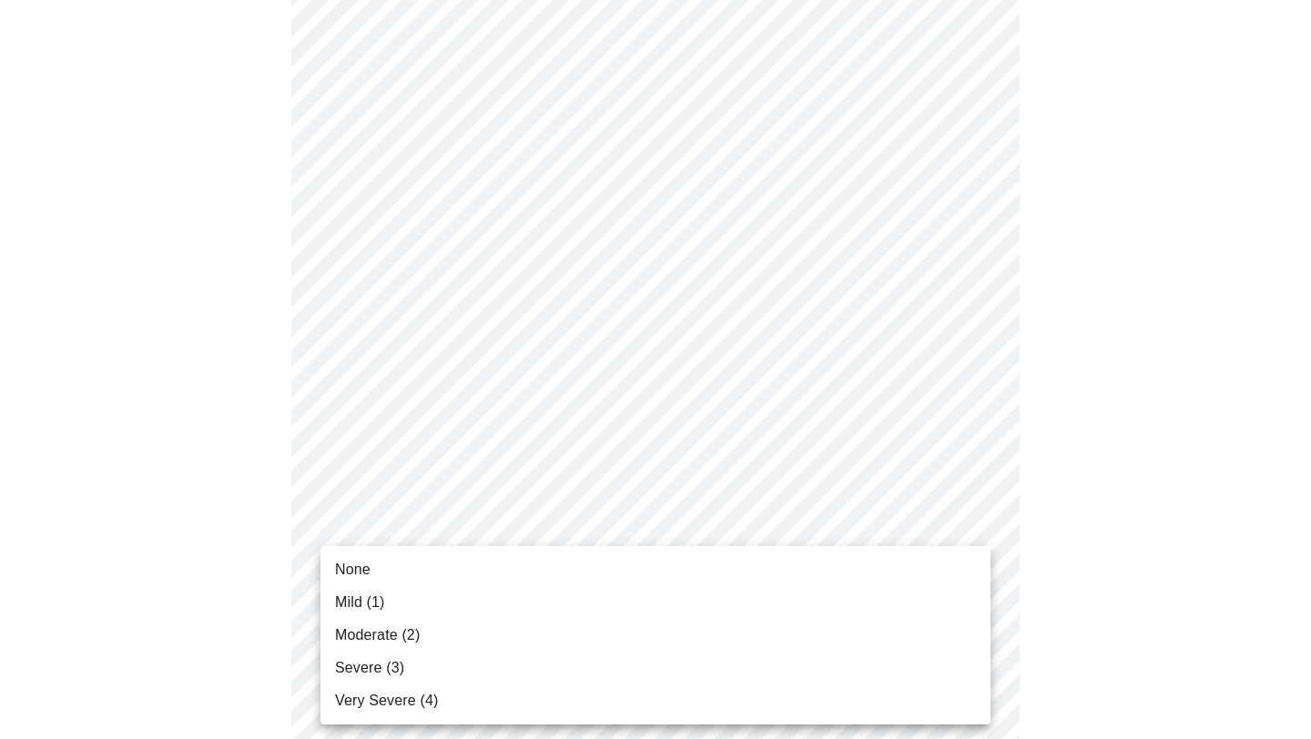
click at [614, 615] on body "MyMenopauseRx Appointments Messaging Labs Uploads Medications Community Refer a…" at bounding box center [655, 82] width 1296 height 2192
click at [622, 582] on li "None" at bounding box center [655, 570] width 670 height 33
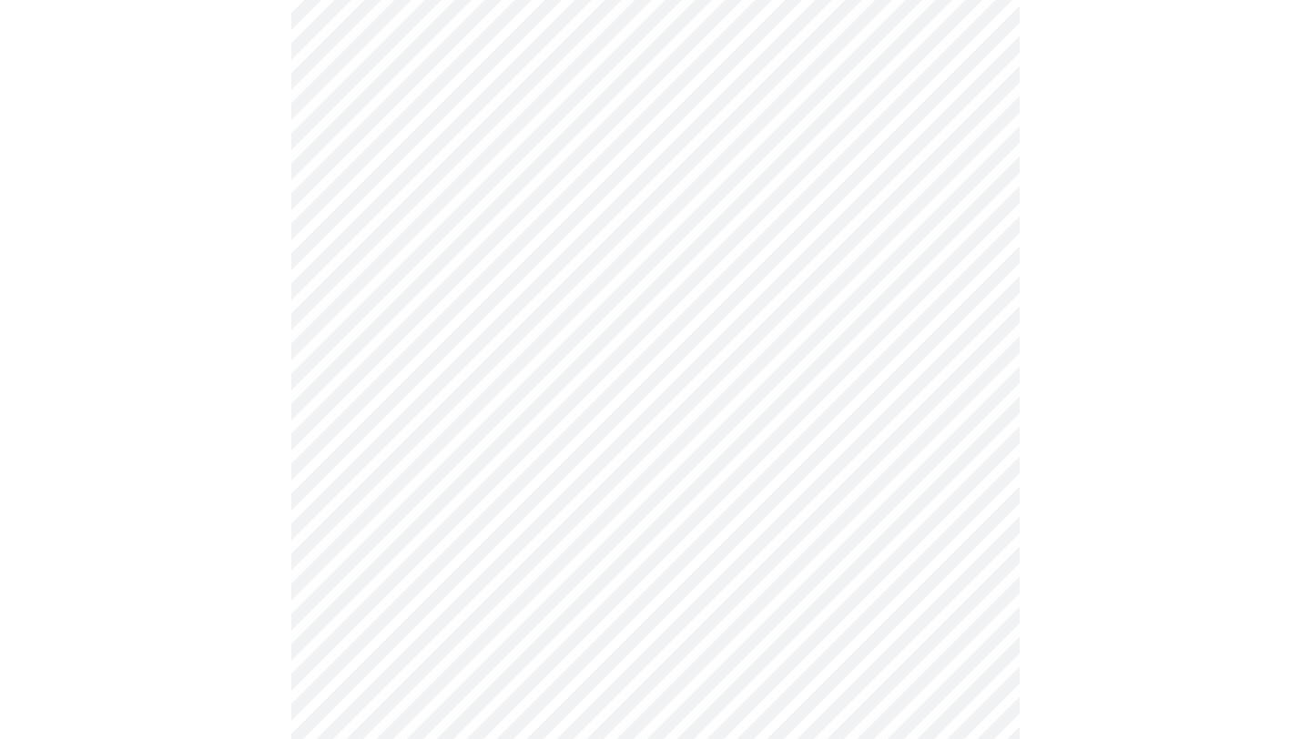
scroll to position [1123, 0]
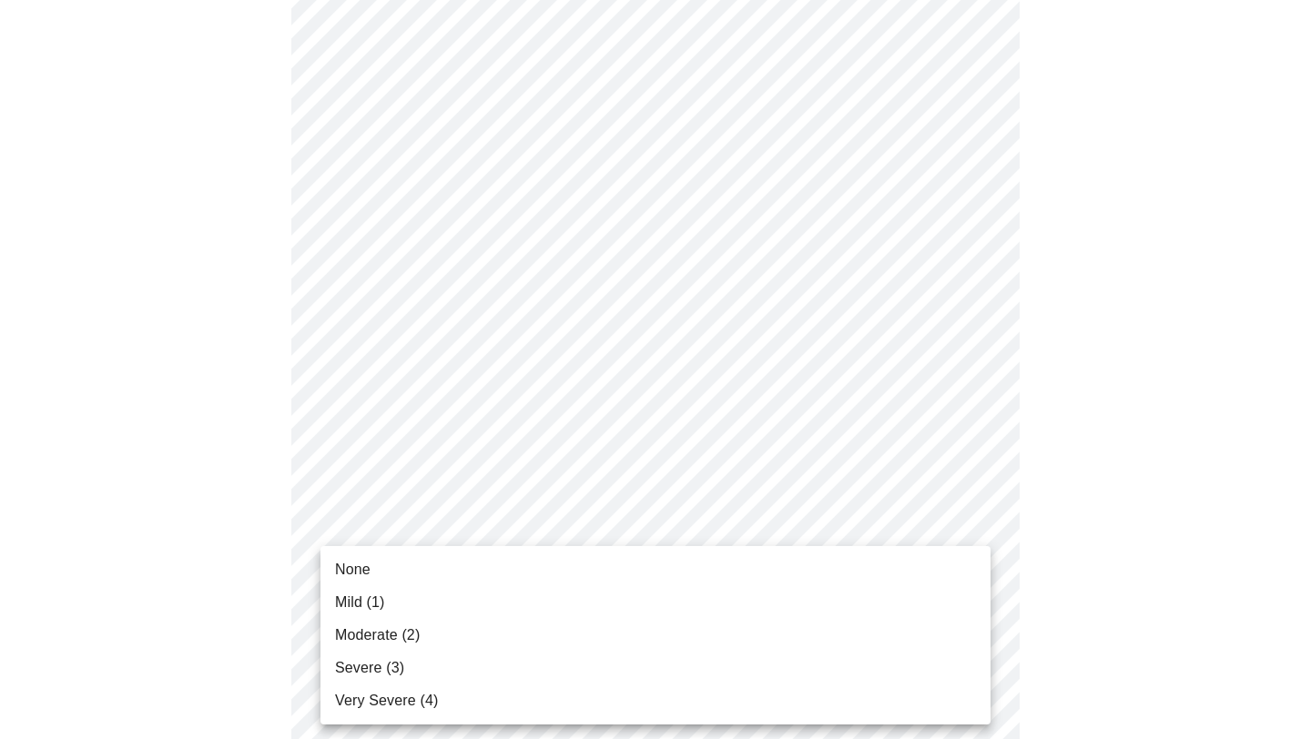
click at [613, 612] on li "Mild (1)" at bounding box center [655, 602] width 670 height 33
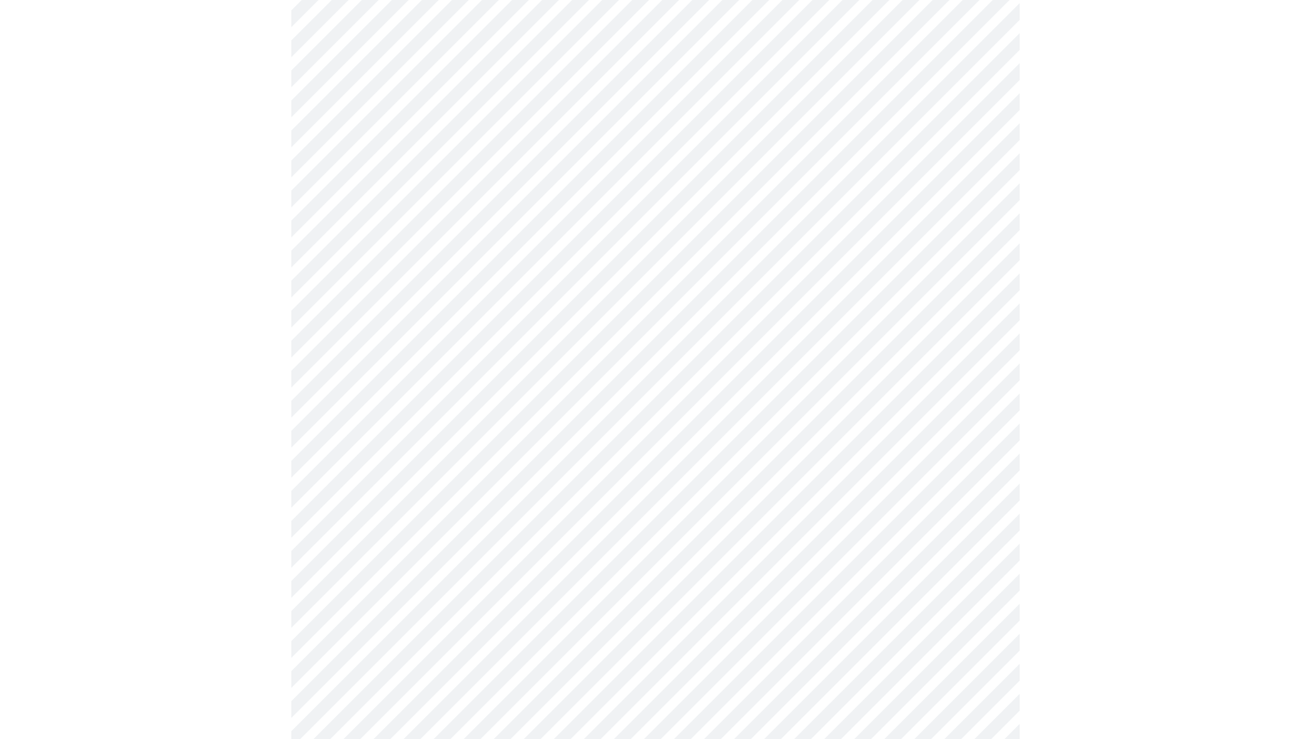
scroll to position [905, 0]
click at [727, 210] on body "MyMenopauseRx Appointments Messaging Labs Uploads Medications Community Refer a…" at bounding box center [655, 0] width 1296 height 1797
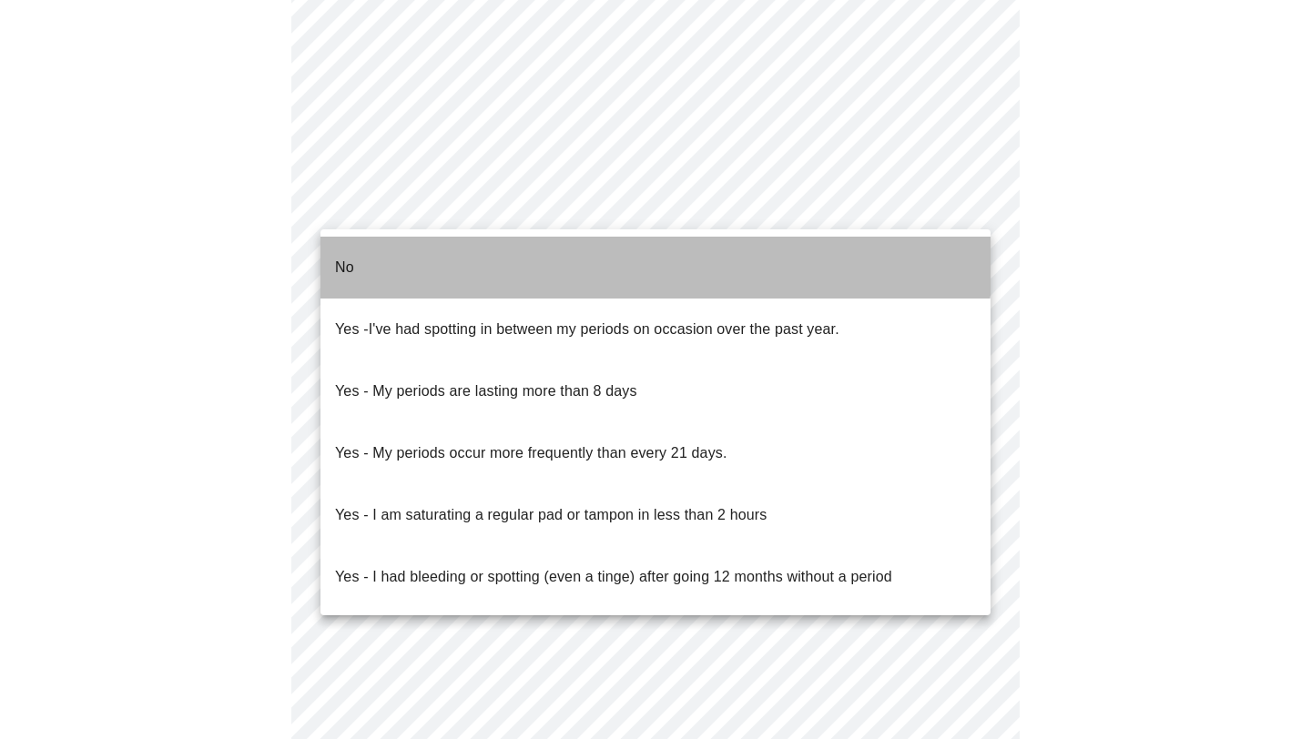
click at [638, 251] on li "No" at bounding box center [655, 268] width 670 height 62
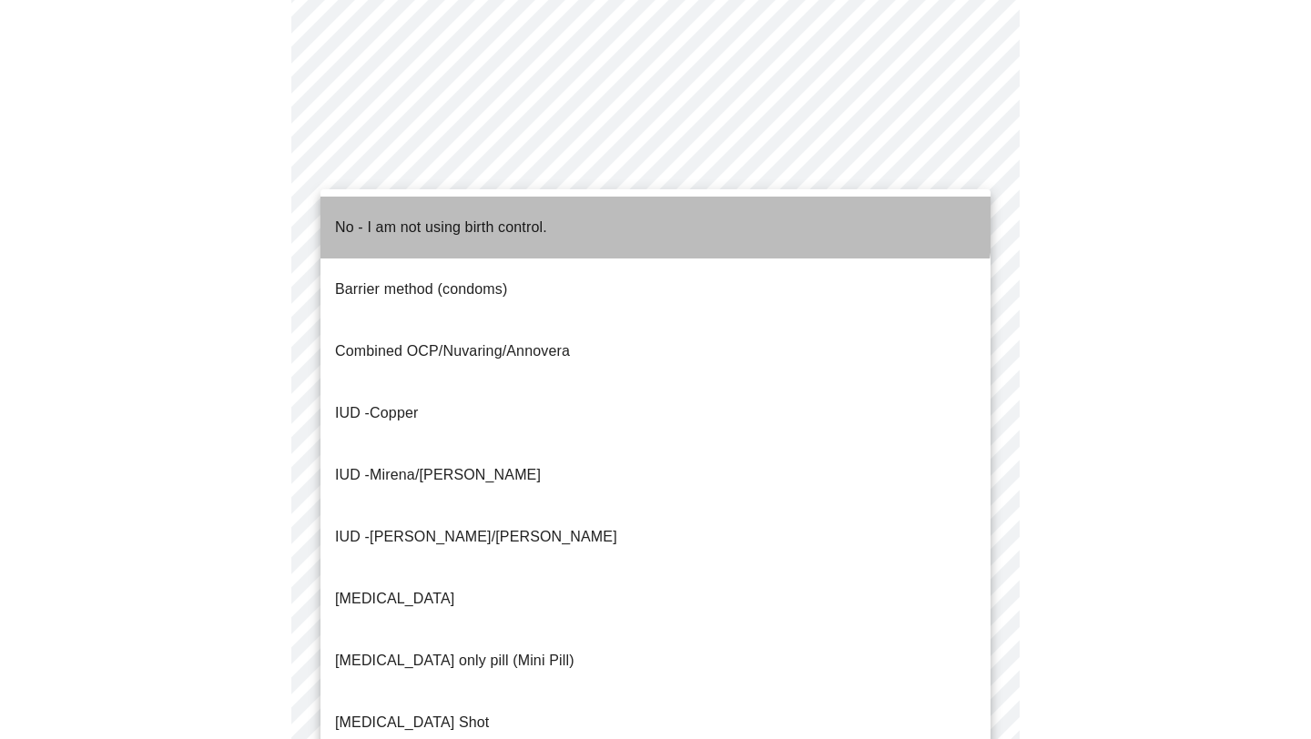
click at [645, 209] on li "No - I am not using birth control." at bounding box center [655, 228] width 670 height 62
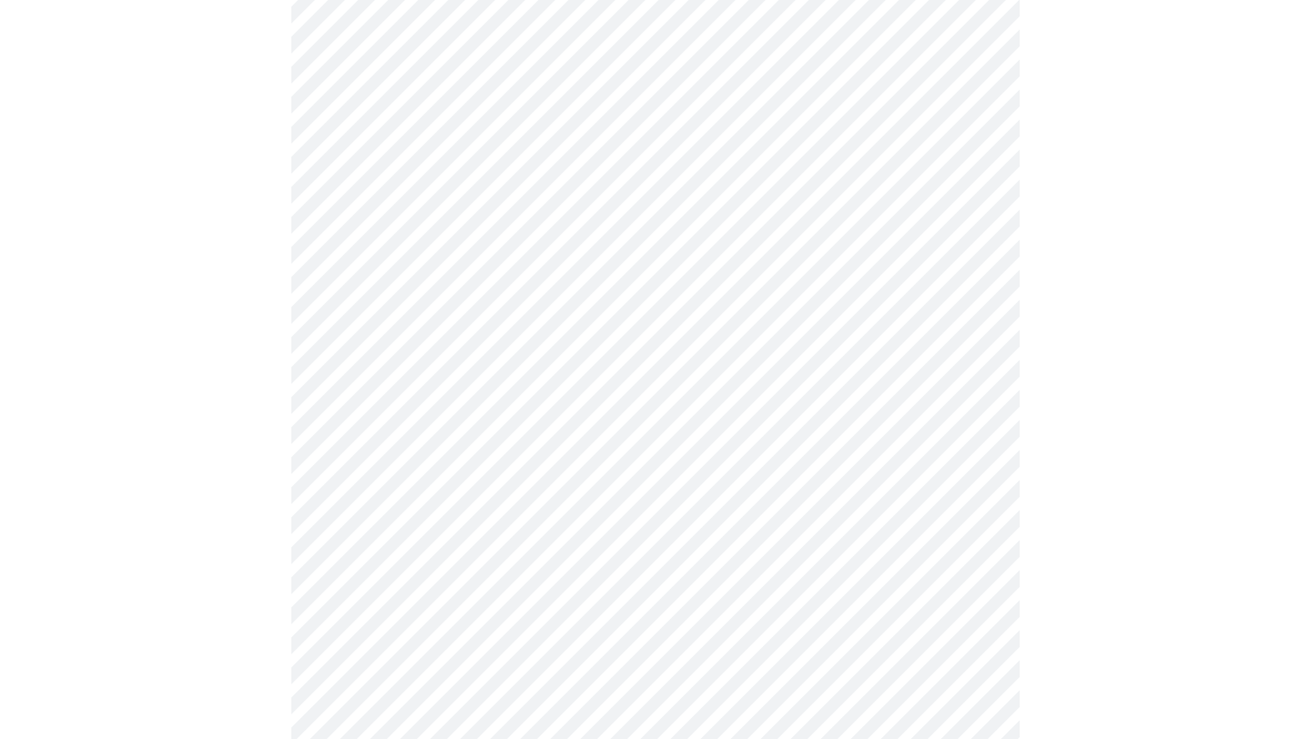
scroll to position [946, 0]
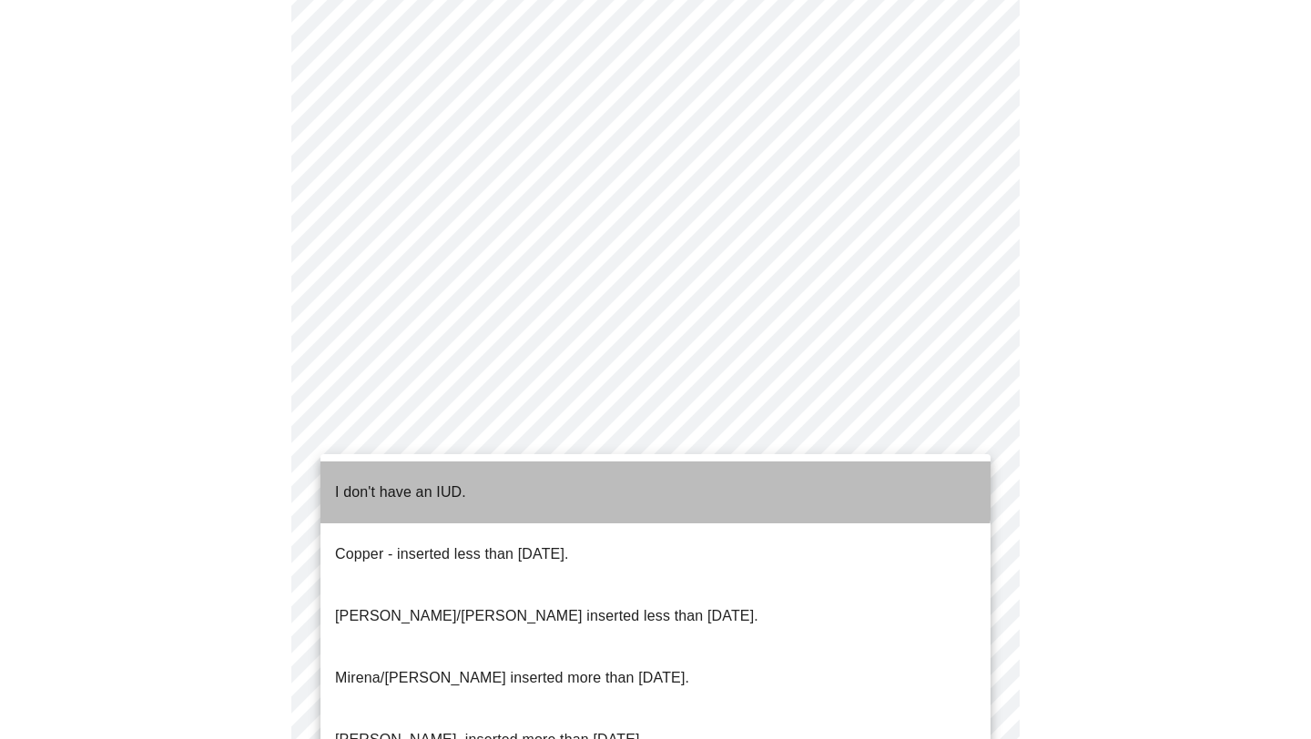
click at [553, 471] on li "I don't have an IUD." at bounding box center [655, 493] width 670 height 62
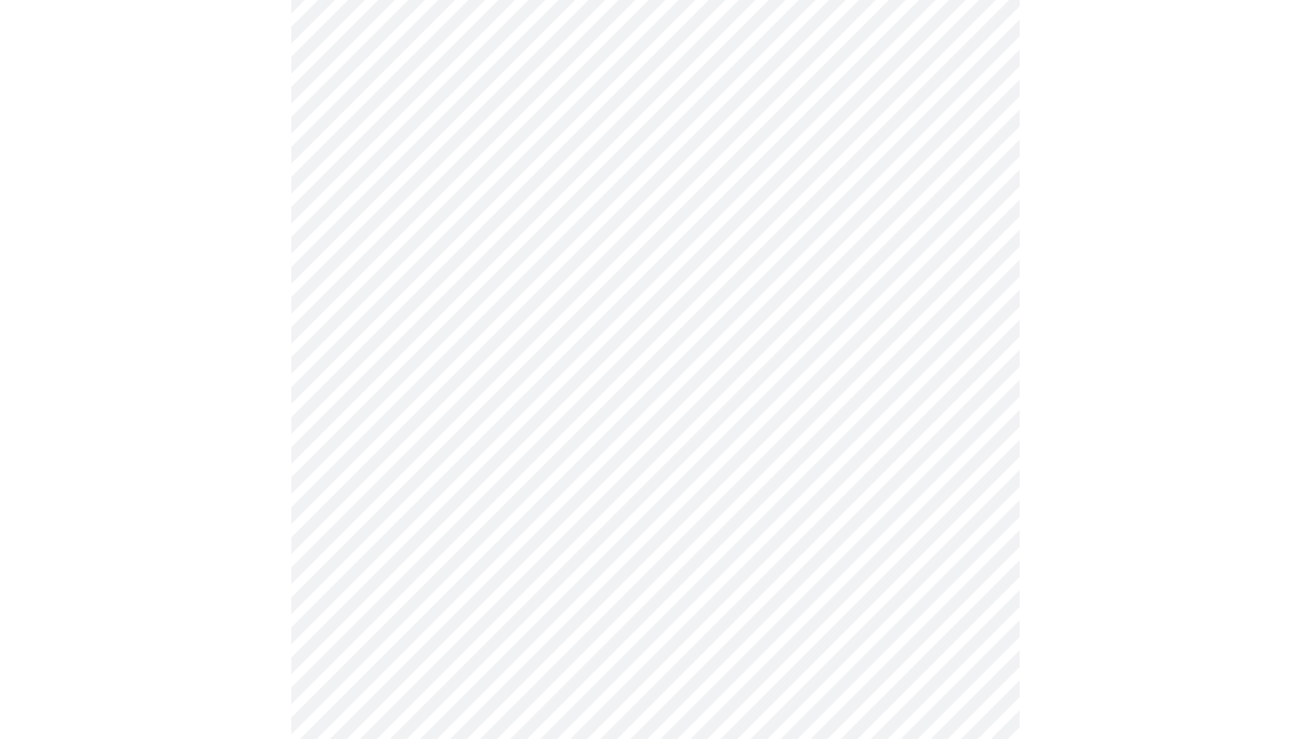
scroll to position [990, 0]
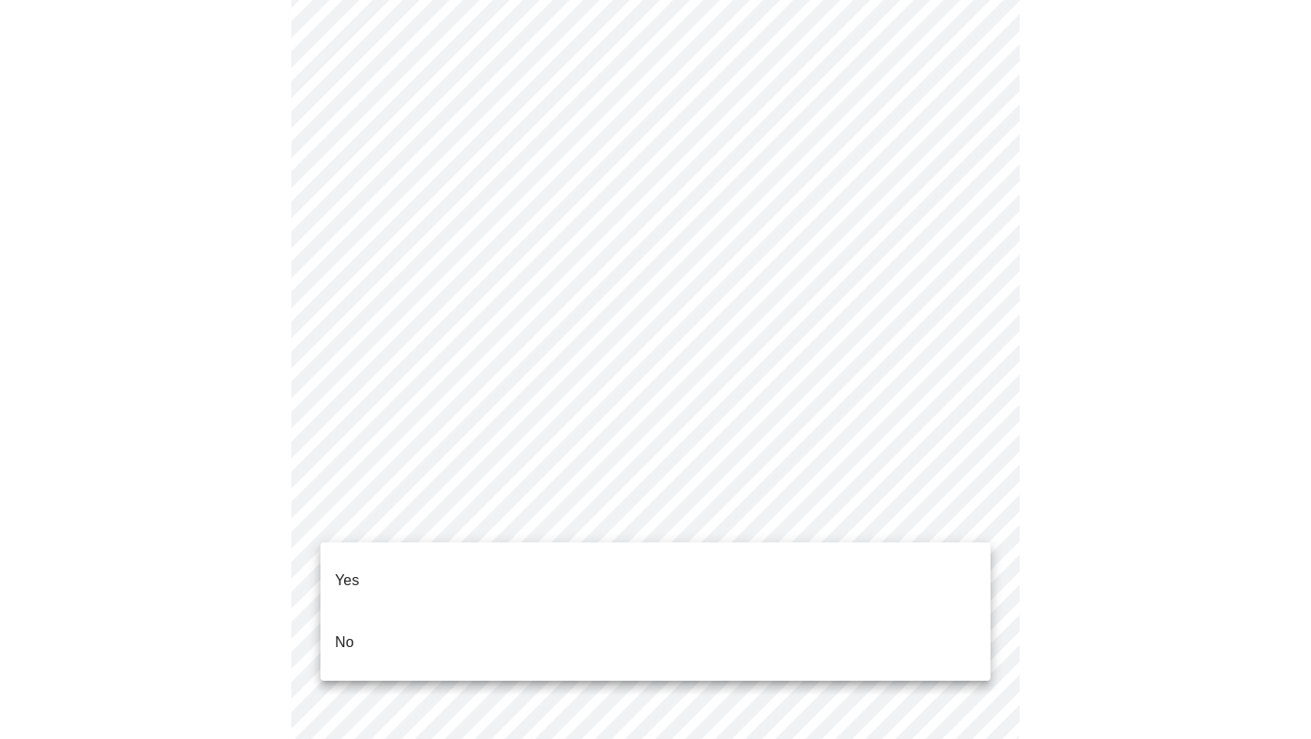
click at [529, 563] on li "Yes" at bounding box center [655, 581] width 670 height 62
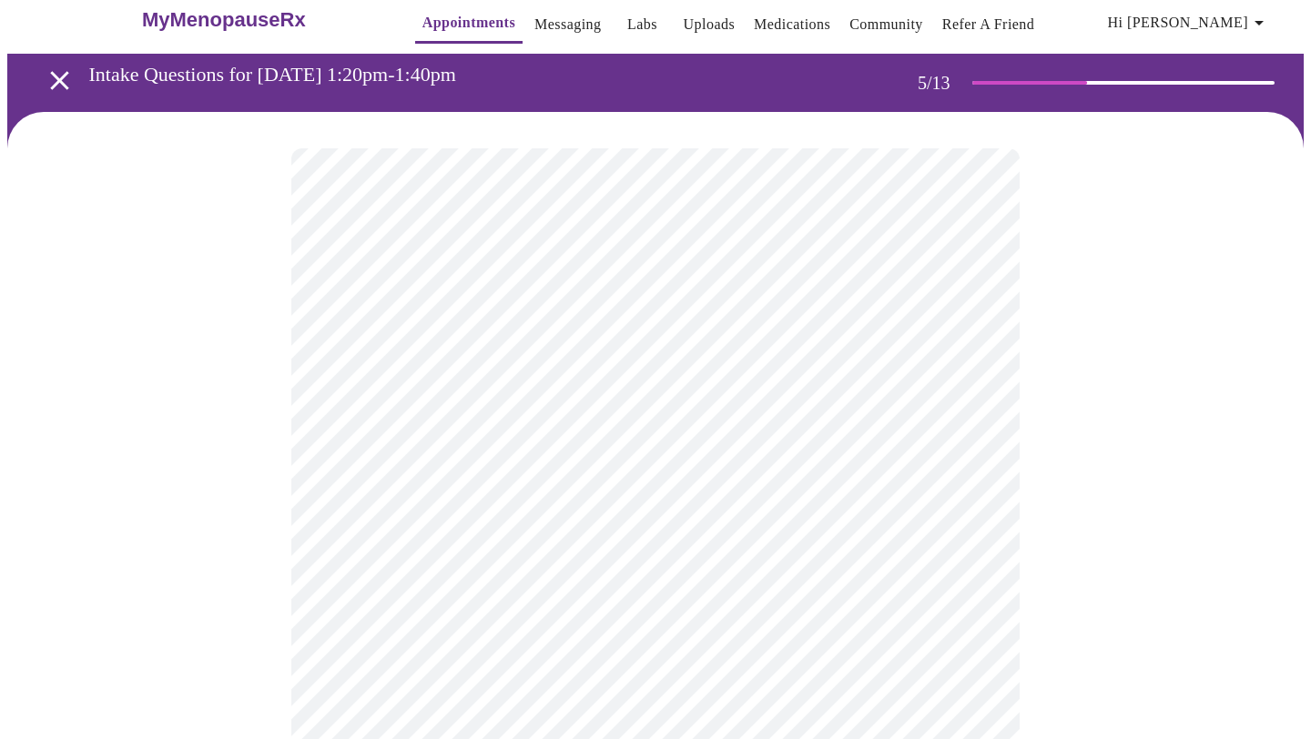
scroll to position [27, 0]
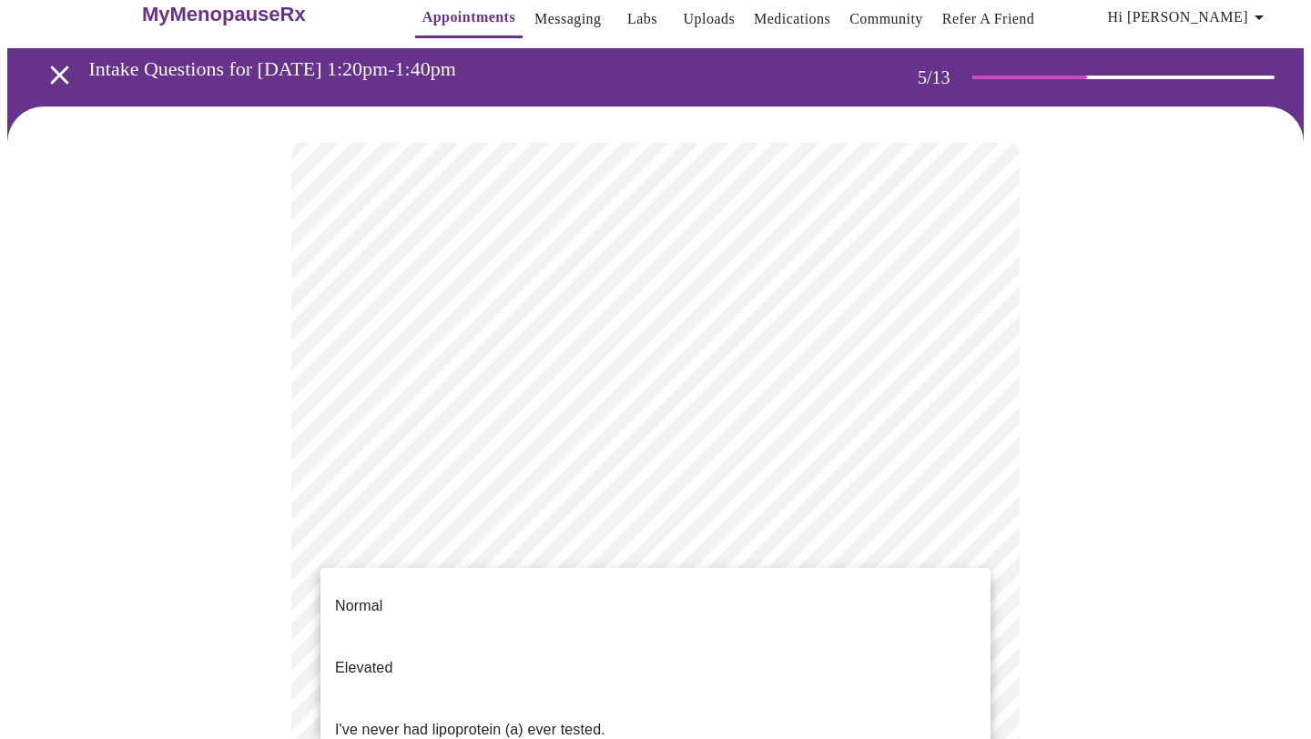
click at [704, 618] on body "MyMenopauseRx Appointments Messaging Labs Uploads Medications Community Refer a…" at bounding box center [655, 653] width 1296 height 1346
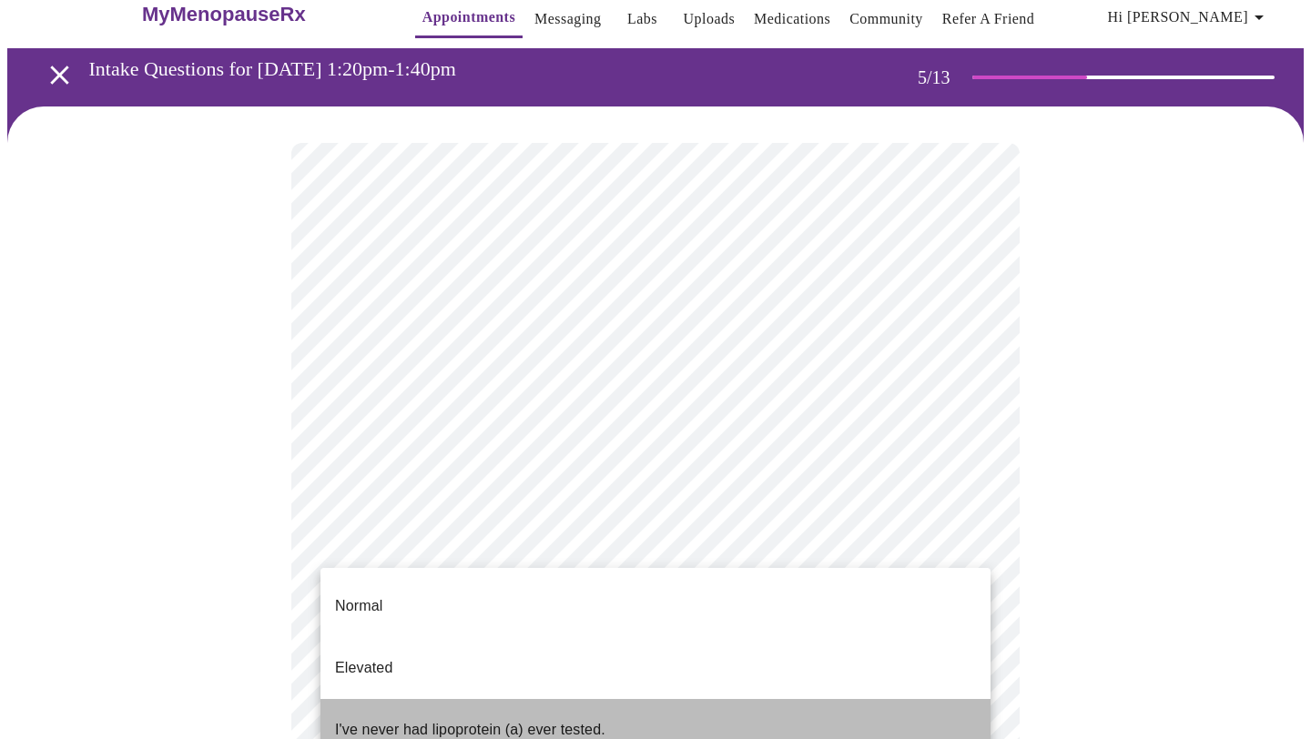
click at [680, 699] on li "I've never had lipoprotein (a) ever tested." at bounding box center [655, 730] width 670 height 62
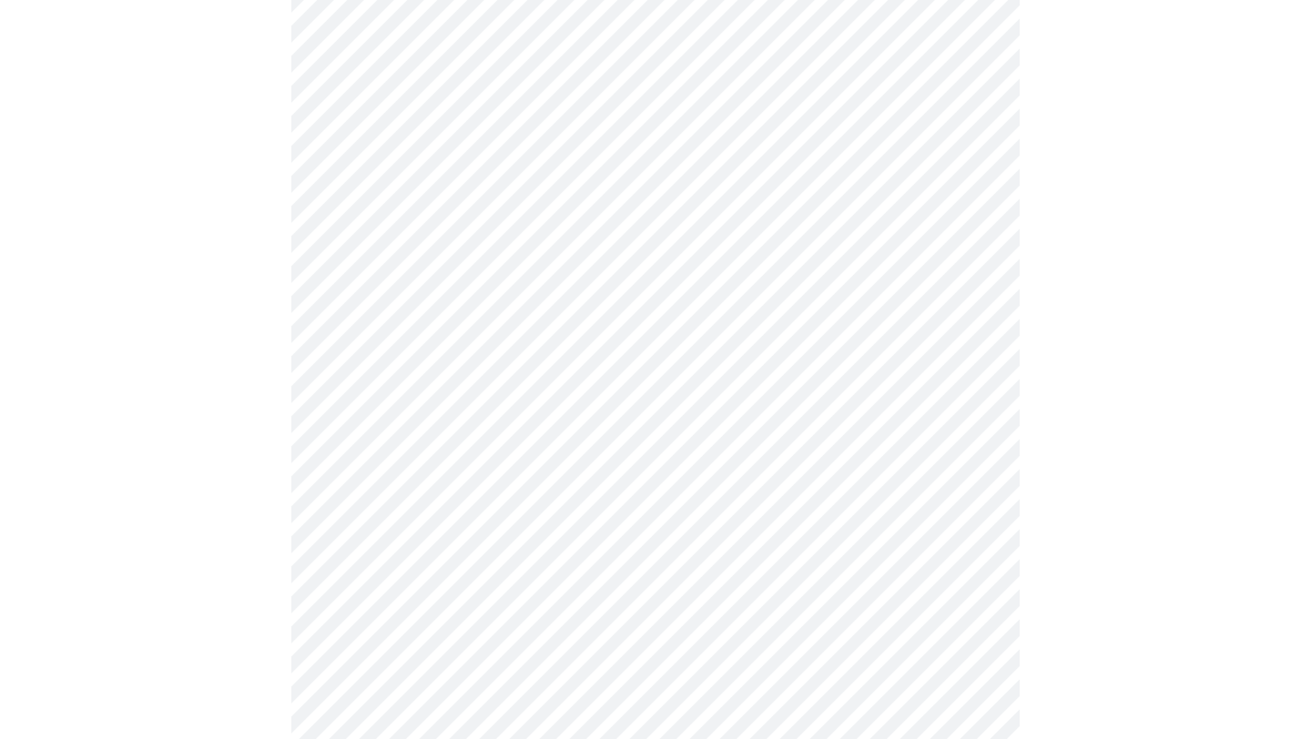
scroll to position [206, 0]
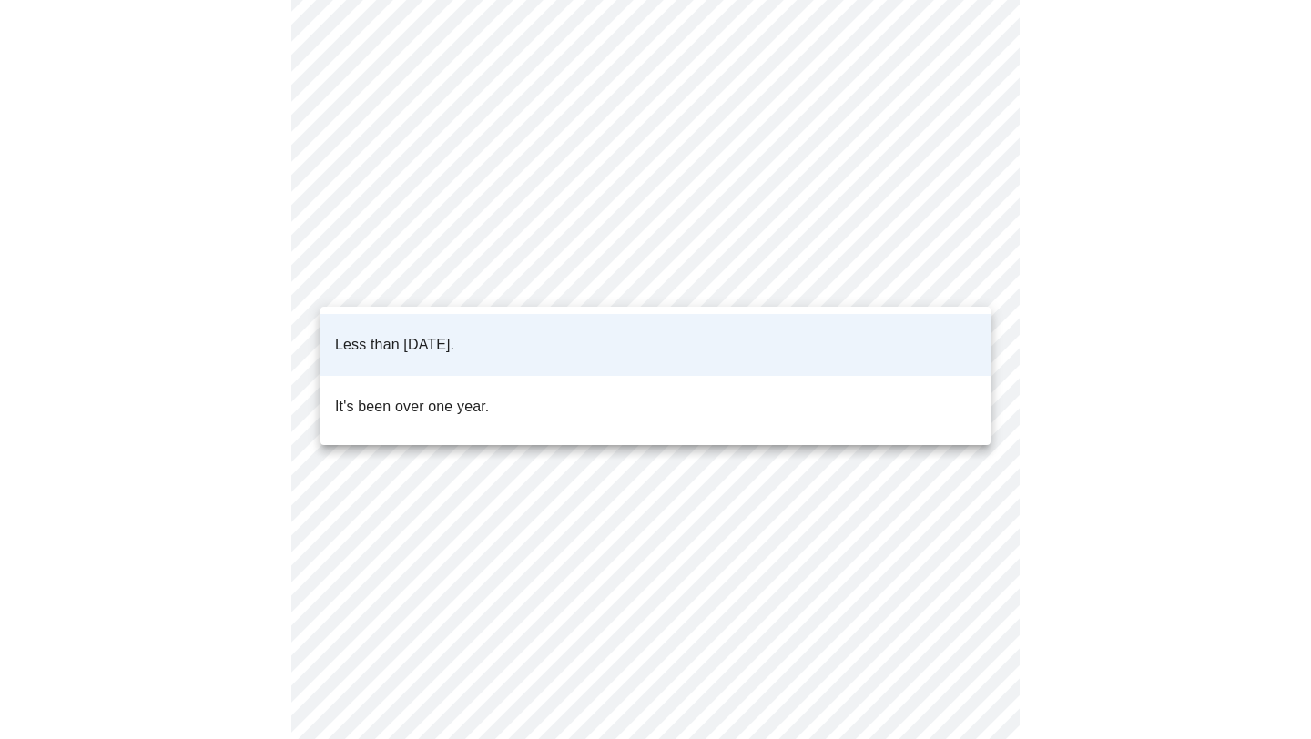
click at [790, 300] on body "MyMenopauseRx Appointments Messaging Labs Uploads Medications Community Refer a…" at bounding box center [655, 470] width 1296 height 1336
click at [790, 300] on div at bounding box center [655, 369] width 1311 height 739
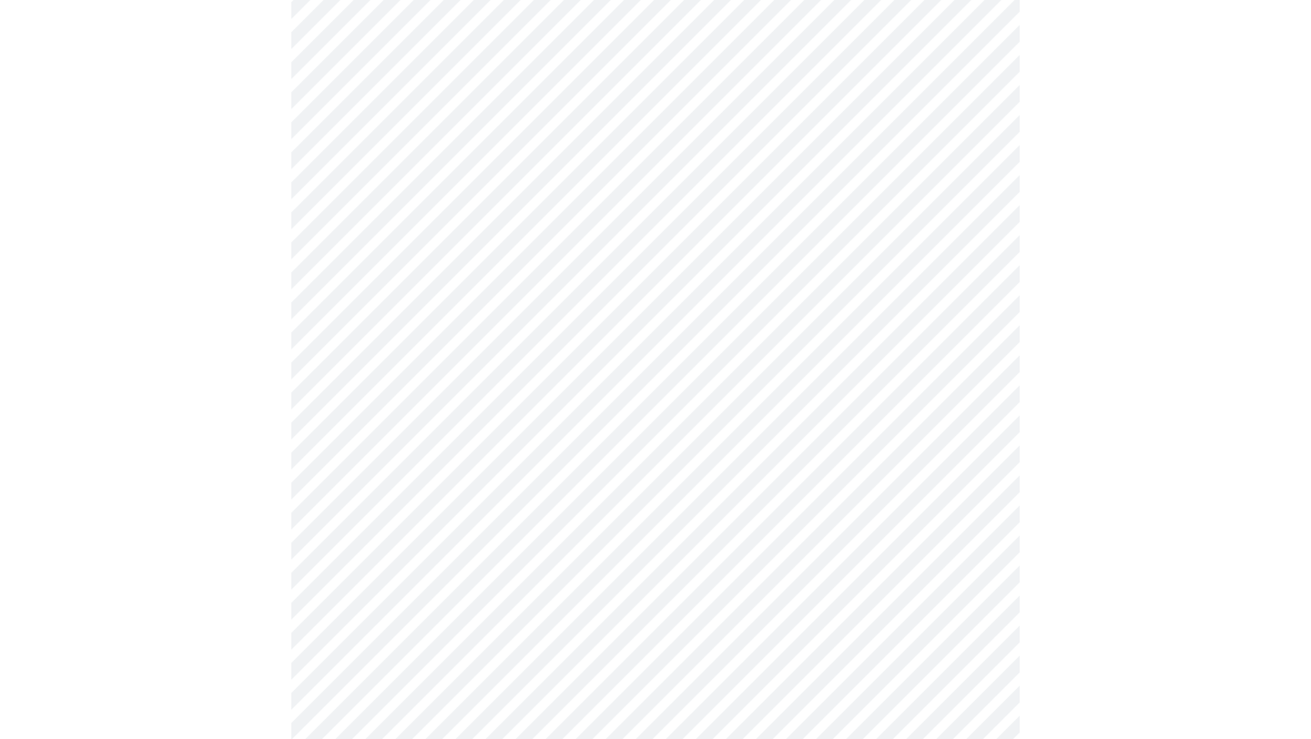
scroll to position [4848, 0]
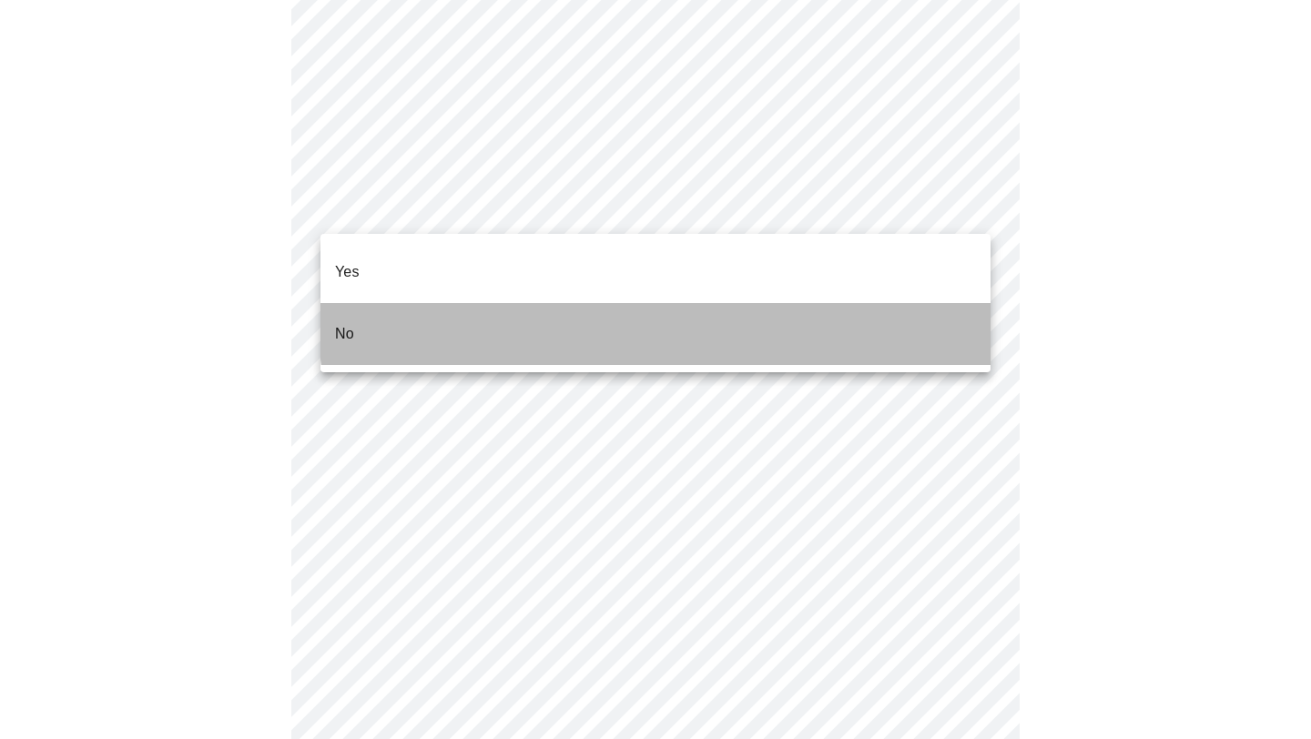
click at [696, 308] on li "No" at bounding box center [655, 334] width 670 height 62
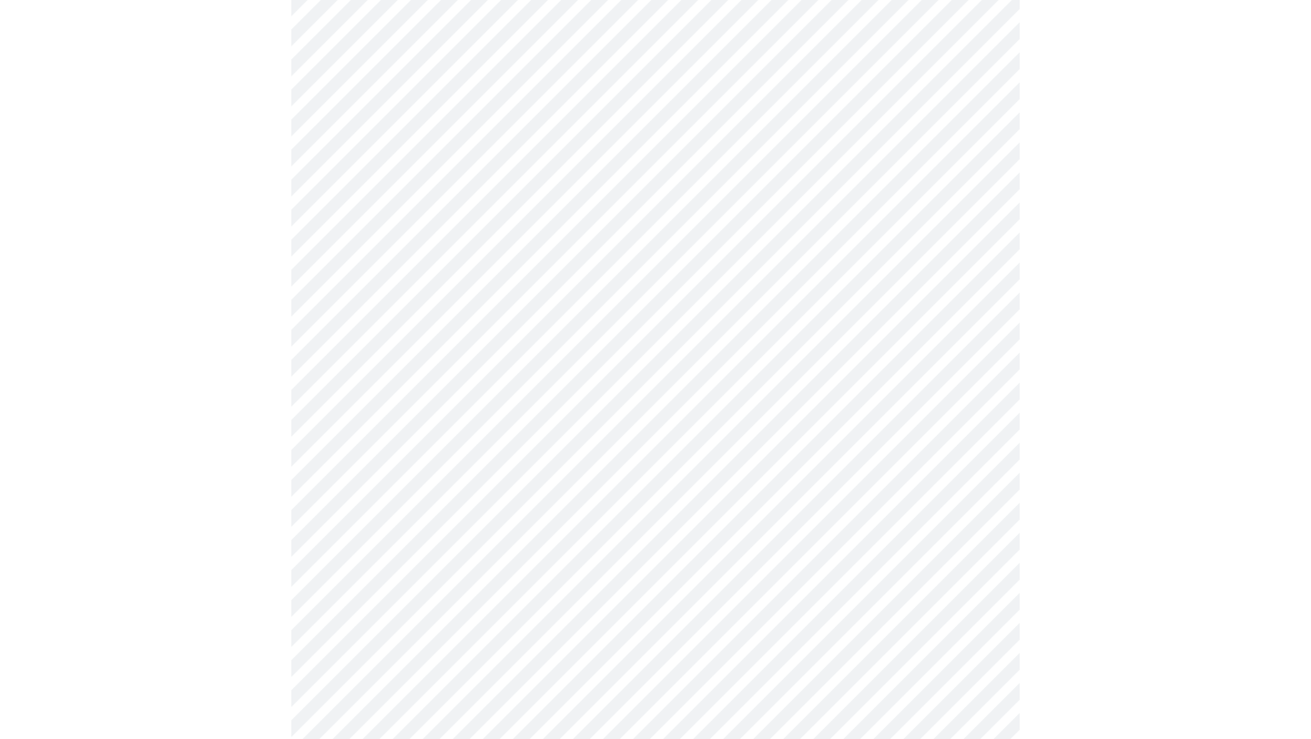
scroll to position [801, 0]
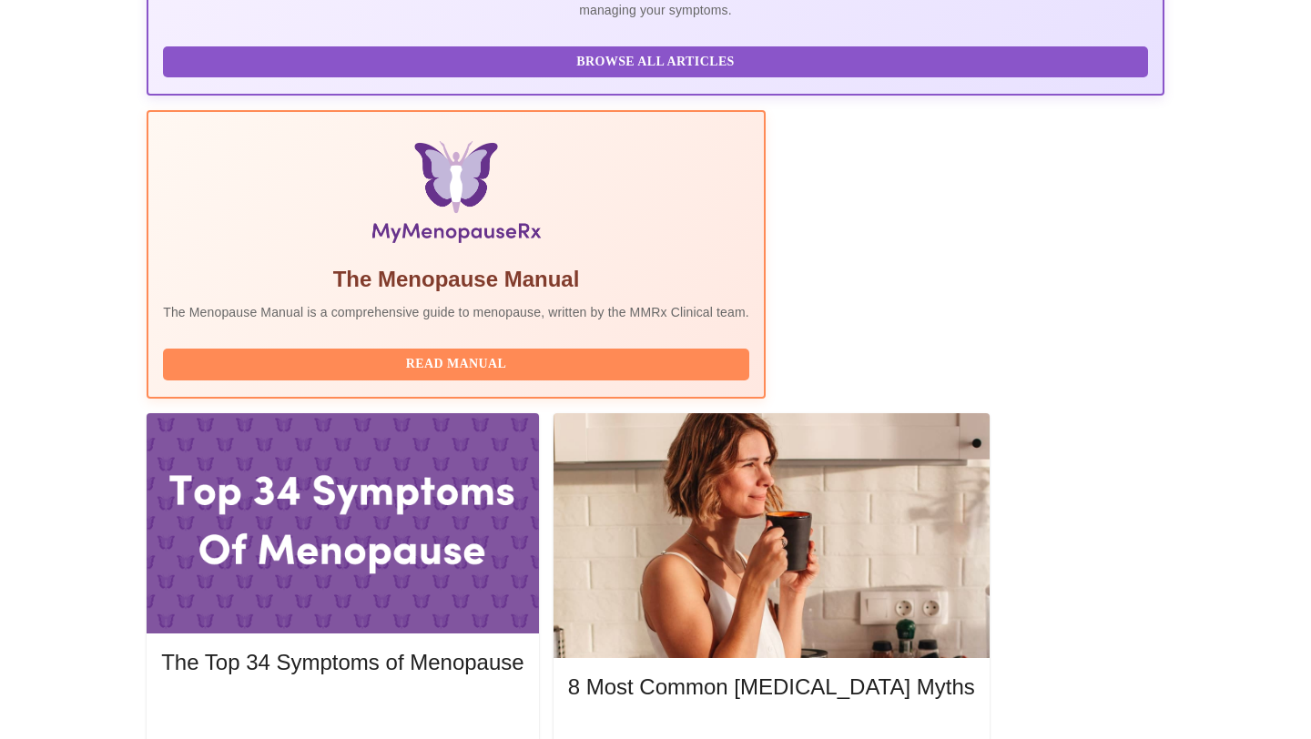
scroll to position [473, 0]
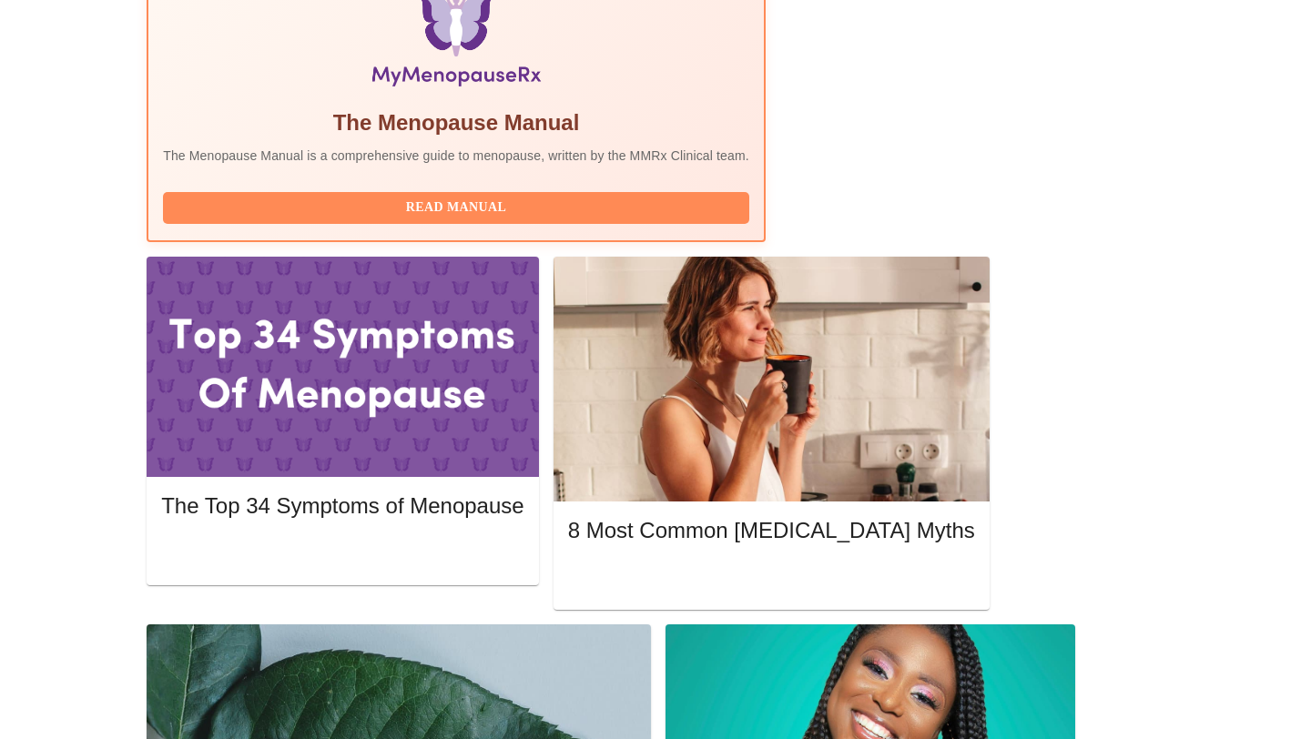
scroll to position [638, 0]
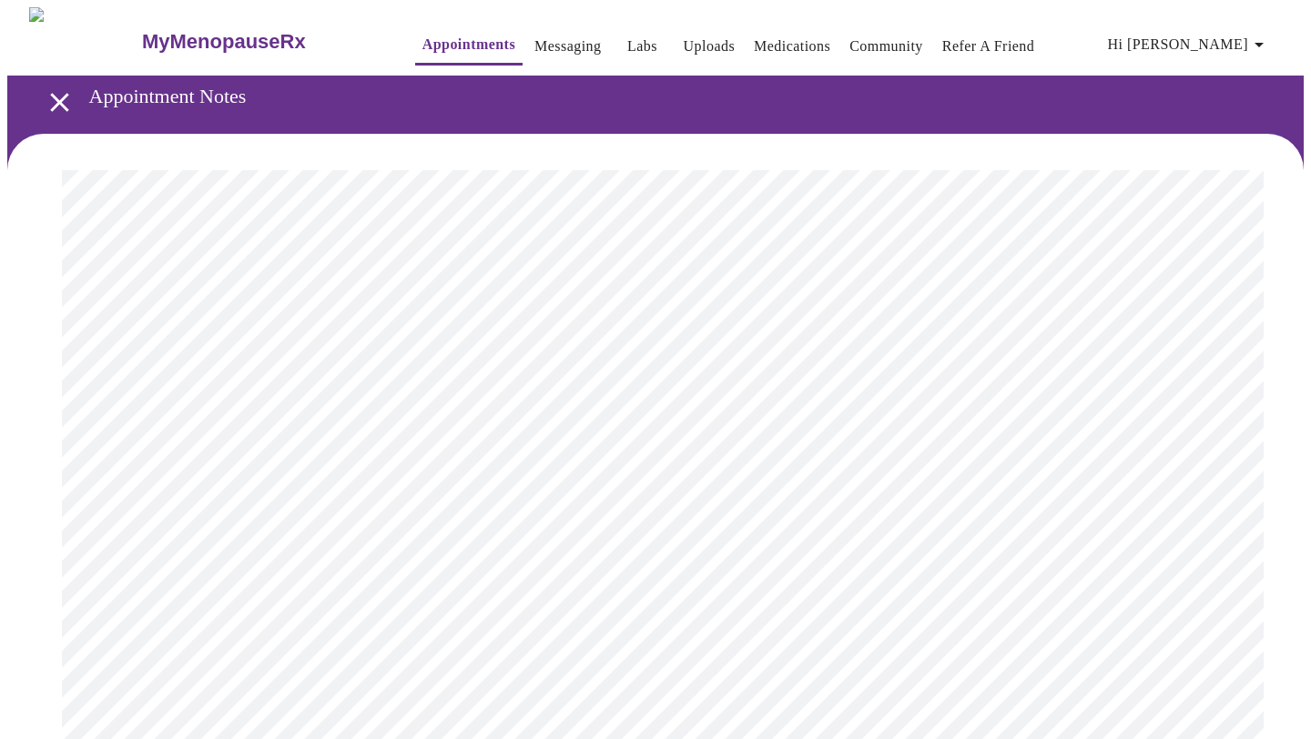
click at [60, 95] on icon "open drawer" at bounding box center [60, 102] width 32 height 32
